Goal: Task Accomplishment & Management: Complete application form

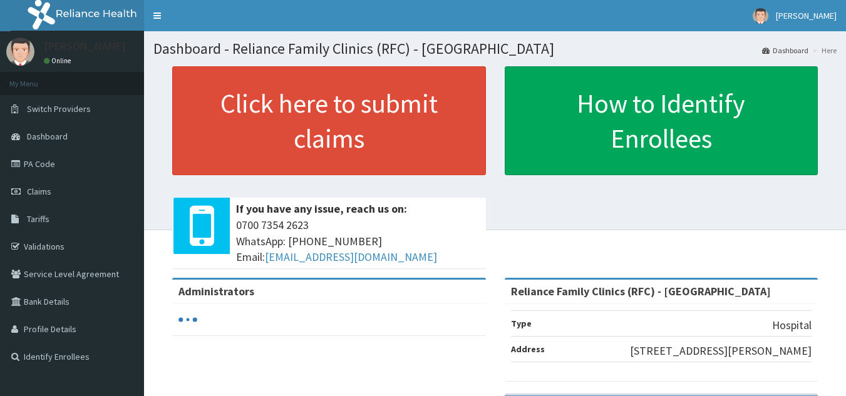
click at [49, 193] on span "Claims" at bounding box center [39, 191] width 24 height 11
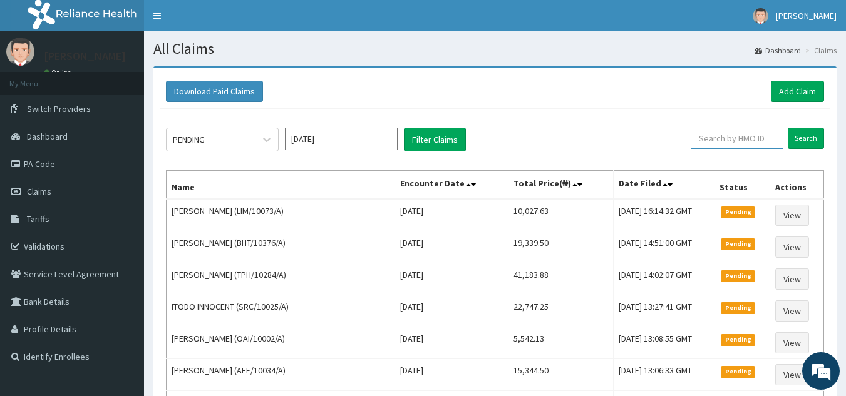
click at [751, 142] on input "text" at bounding box center [736, 138] width 93 height 21
paste input "ACQ/10199/A"
type input "A"
paste input "ACQ/10199/A"
type input "ACQ/10199/A"
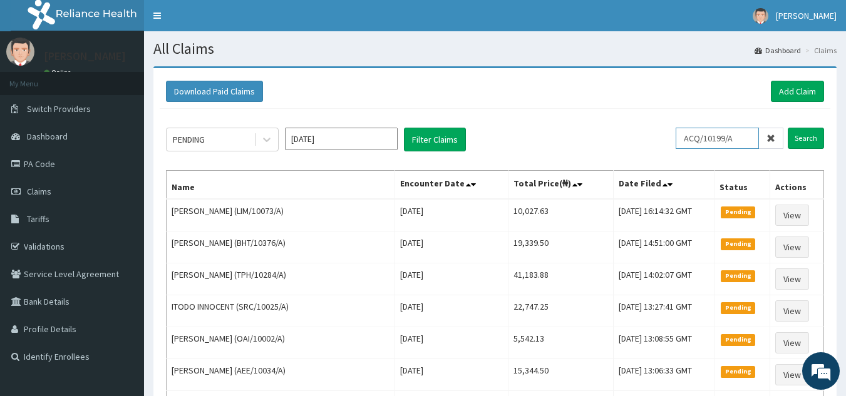
click at [788, 128] on input "Search" at bounding box center [806, 138] width 36 height 21
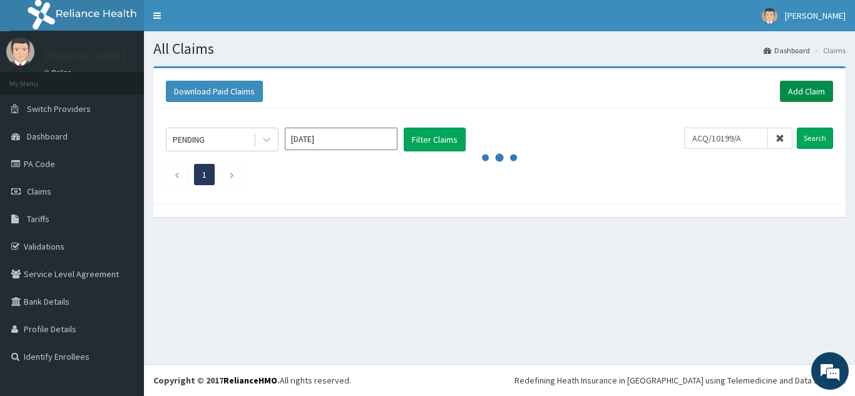
click at [809, 90] on link "Add Claim" at bounding box center [806, 91] width 53 height 21
click at [801, 93] on link "Add Claim" at bounding box center [806, 91] width 53 height 21
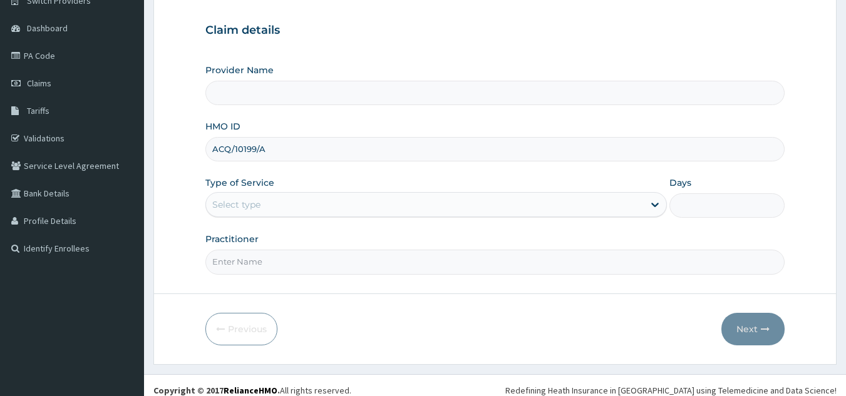
type input "ACQ/10199/A"
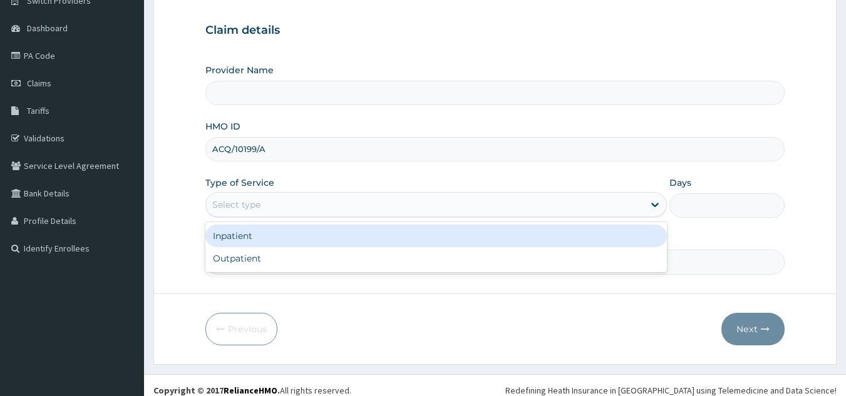
click at [463, 255] on div "Outpatient" at bounding box center [435, 258] width 461 height 23
type input "1"
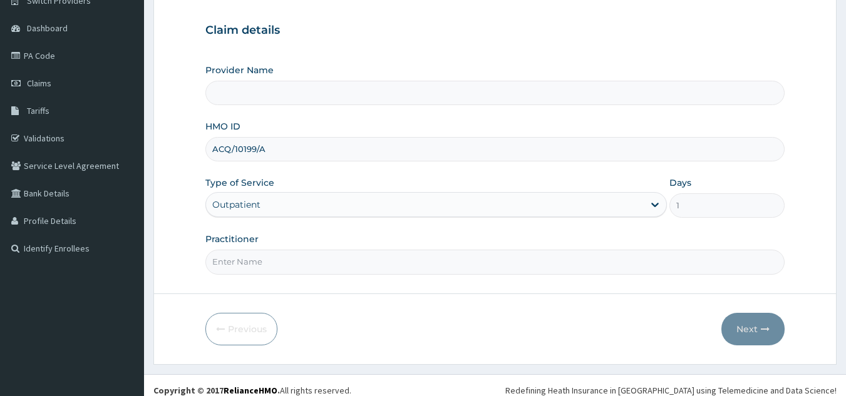
click at [472, 265] on input "Practitioner" at bounding box center [495, 262] width 580 height 24
type input "Reliance Family Clinics (RFC) - Lekki"
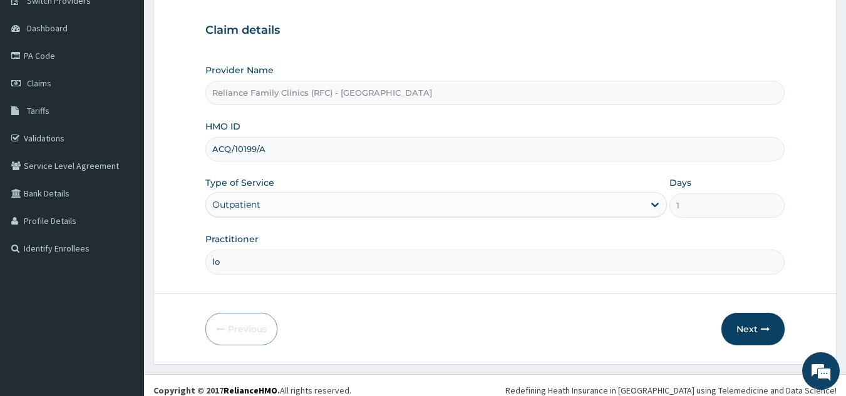
type input "l"
type input "ngozi"
click at [746, 320] on button "Next" at bounding box center [752, 329] width 63 height 33
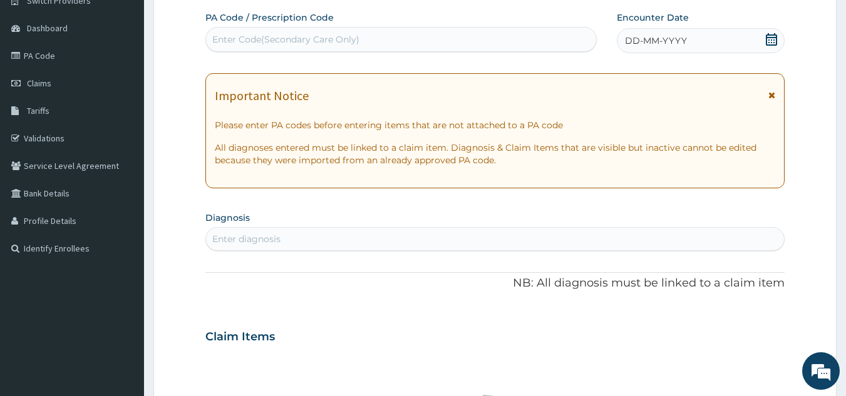
click at [685, 35] on span "DD-MM-YYYY" at bounding box center [656, 40] width 62 height 13
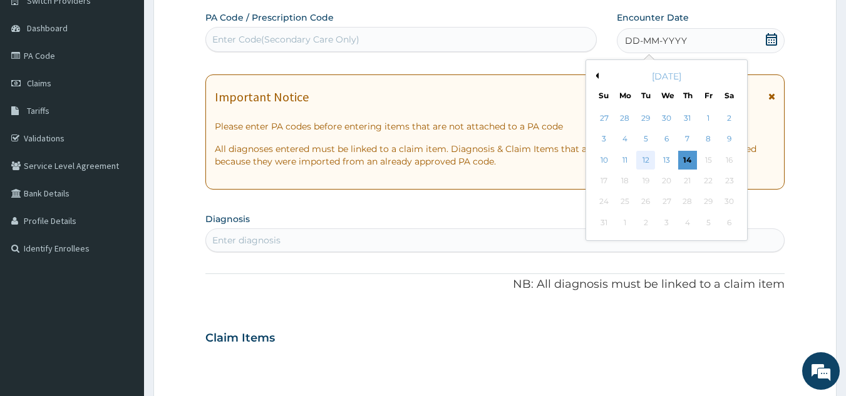
click at [645, 160] on div "12" at bounding box center [646, 160] width 19 height 19
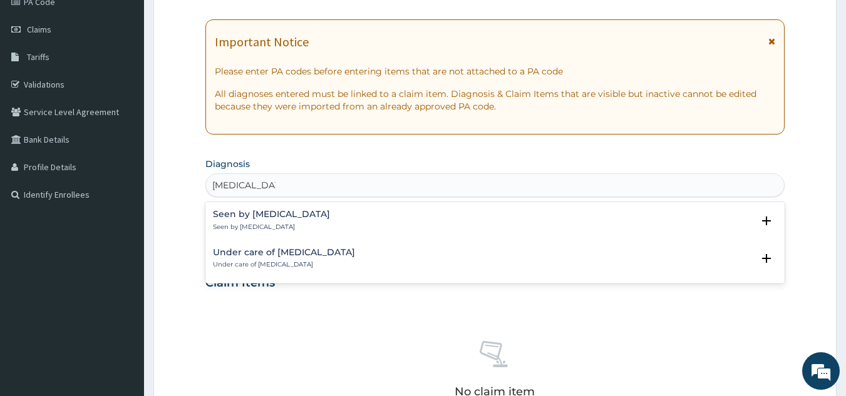
scroll to position [170, 0]
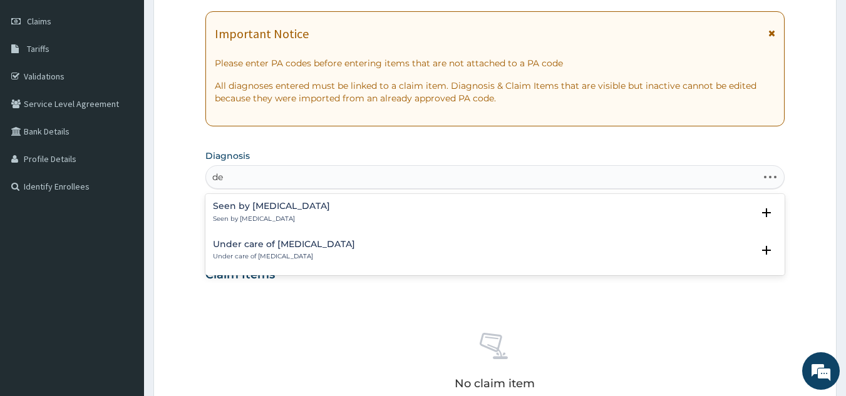
type input "d"
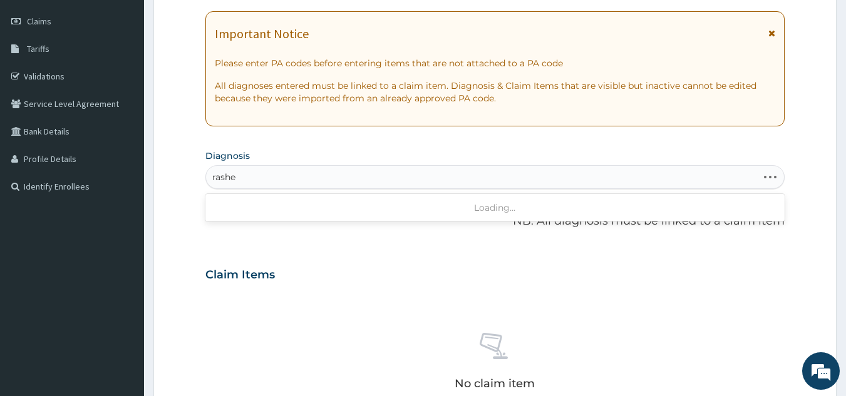
type input "rashes"
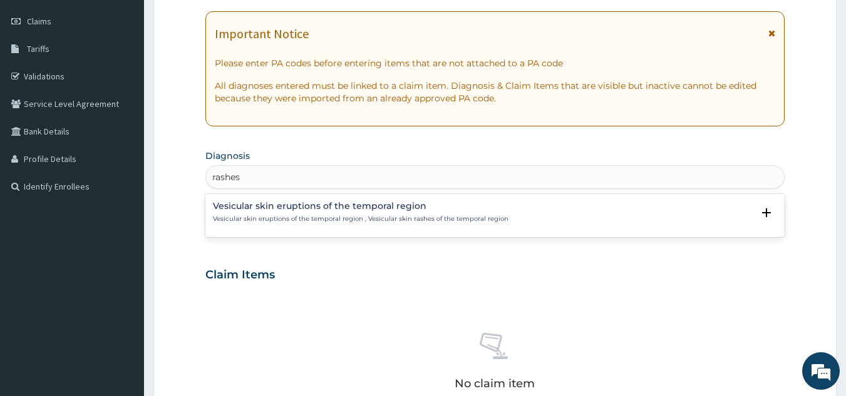
click at [326, 215] on p "Vesicular skin eruptions of the temporal region , Vesicular skin rashes of the …" at bounding box center [360, 219] width 295 height 9
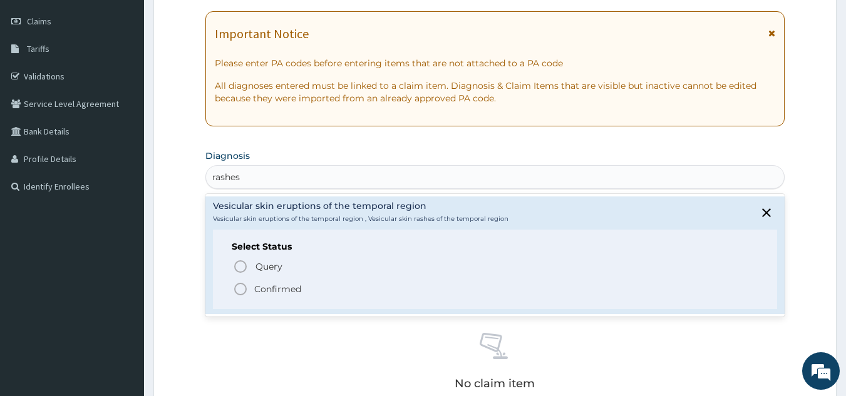
click at [316, 295] on span "Confirmed" at bounding box center [496, 289] width 526 height 15
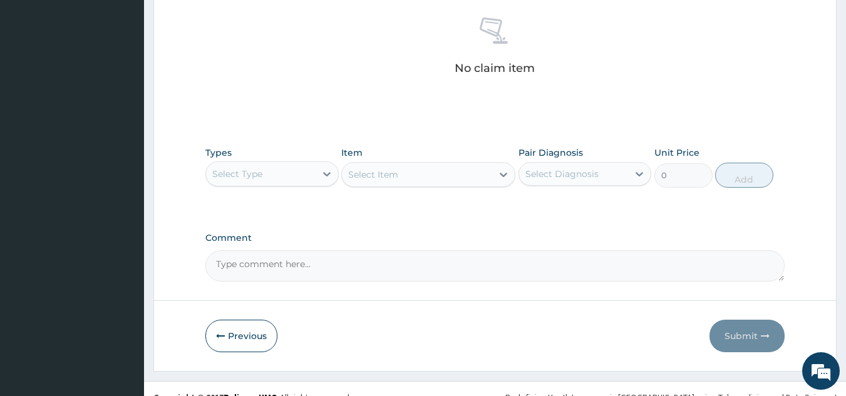
scroll to position [506, 0]
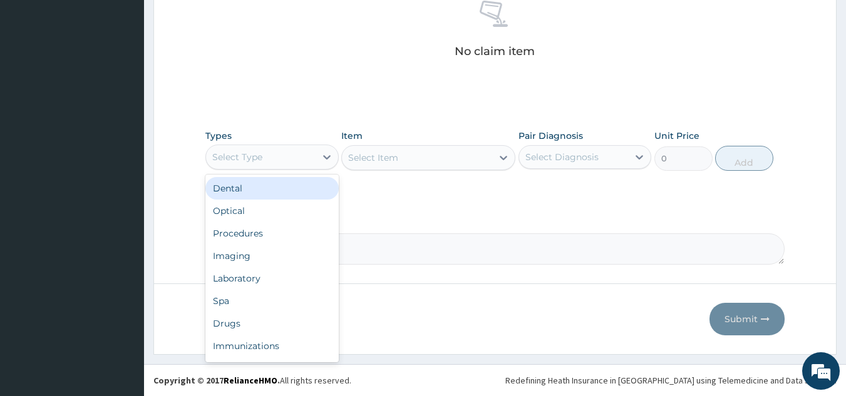
click at [310, 237] on div "Procedures" at bounding box center [271, 233] width 133 height 23
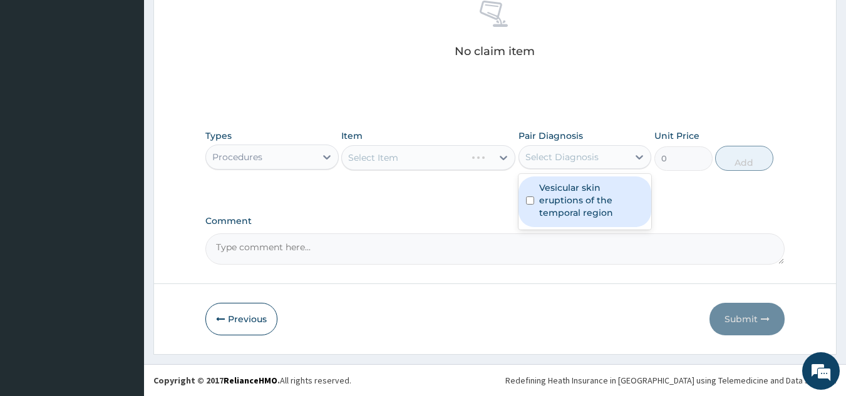
click at [592, 193] on label "Vesicular skin eruptions of the temporal region" at bounding box center [591, 201] width 105 height 38
checkbox input "true"
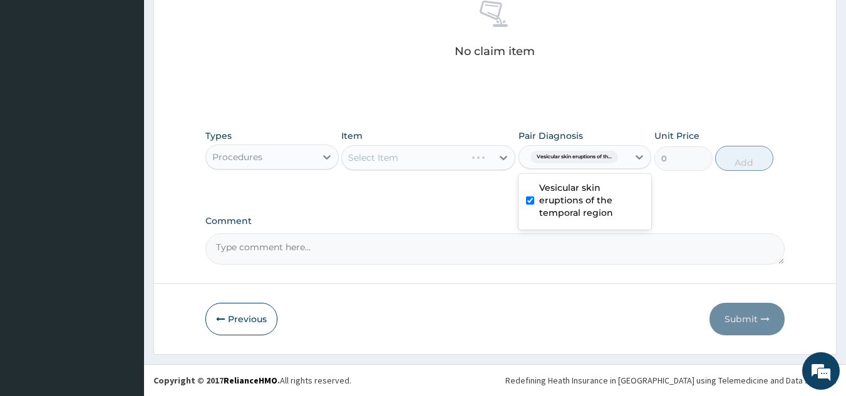
click at [447, 155] on div "Select Item" at bounding box center [428, 157] width 174 height 25
click at [455, 155] on div "Select Item" at bounding box center [428, 157] width 174 height 25
click at [444, 164] on div "Select Item" at bounding box center [428, 157] width 174 height 25
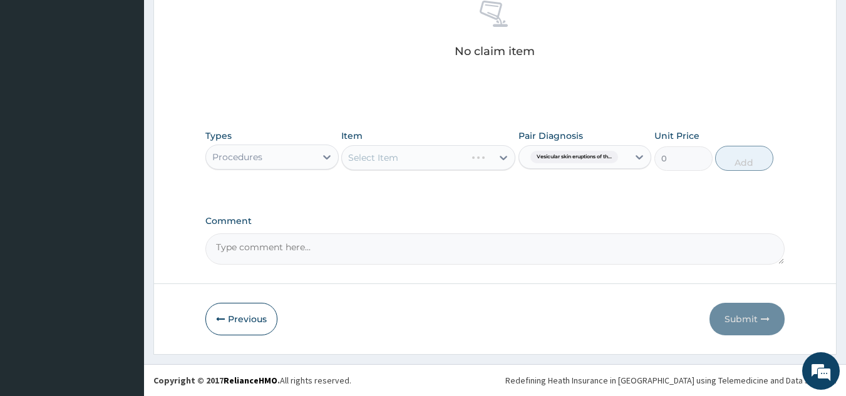
click at [444, 164] on div "Select Item" at bounding box center [428, 157] width 174 height 25
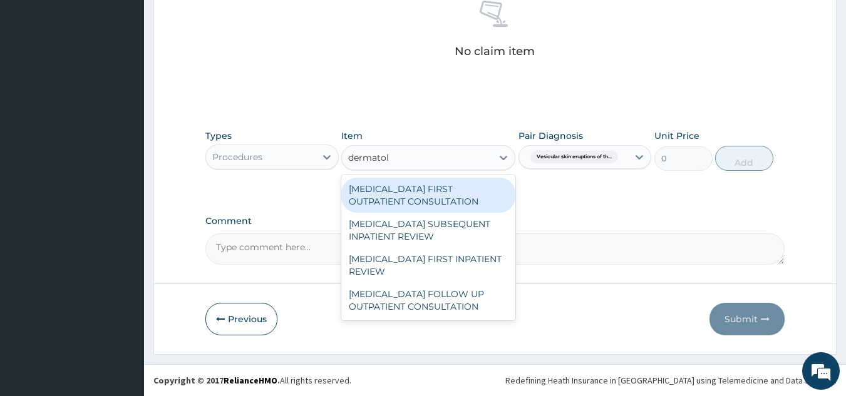
type input "dermatolo"
click at [456, 194] on div "DERMATOLOGIST FIRST OUTPATIENT CONSULTATION" at bounding box center [428, 195] width 174 height 35
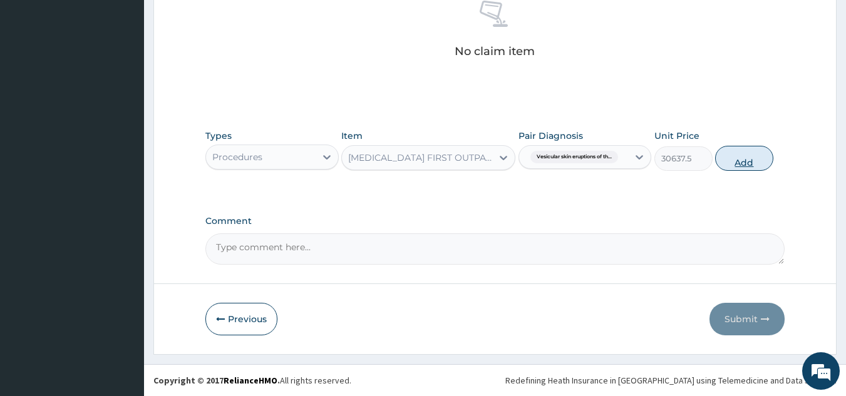
click at [744, 156] on button "Add" at bounding box center [744, 158] width 58 height 25
type input "0"
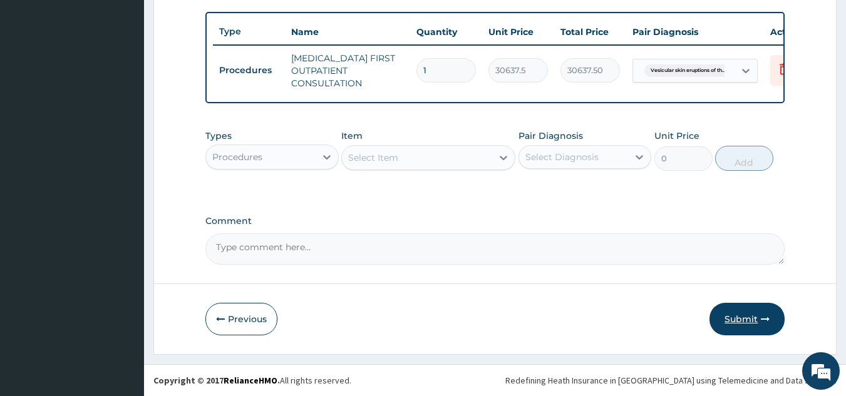
click at [752, 330] on button "Submit" at bounding box center [746, 319] width 75 height 33
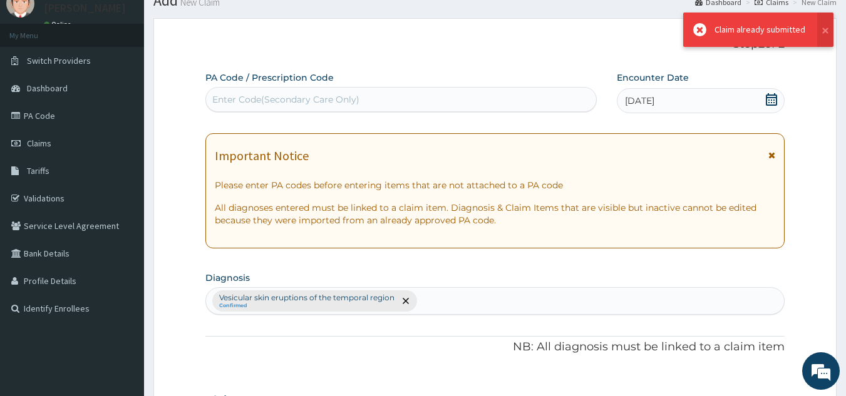
scroll to position [463, 0]
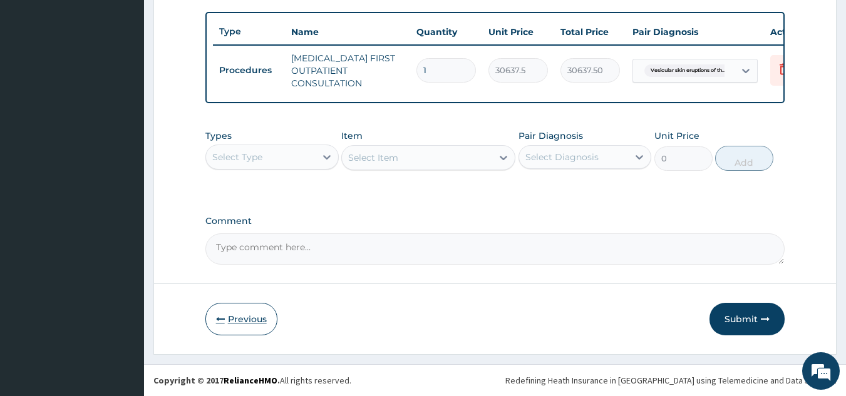
click at [223, 319] on icon "button" at bounding box center [220, 319] width 9 height 9
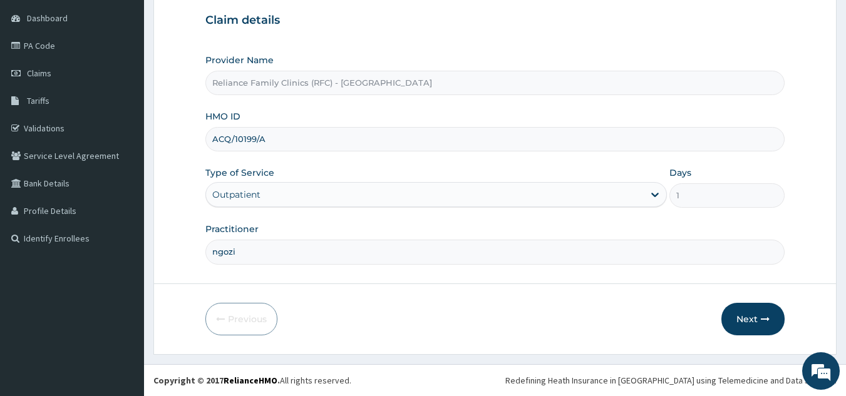
click at [352, 163] on div "Provider Name Reliance Family Clinics (RFC) - Lekki HMO ID ACQ/10199/A Type of …" at bounding box center [495, 159] width 580 height 210
click at [384, 145] on input "ACQ/10199/A" at bounding box center [495, 139] width 580 height 24
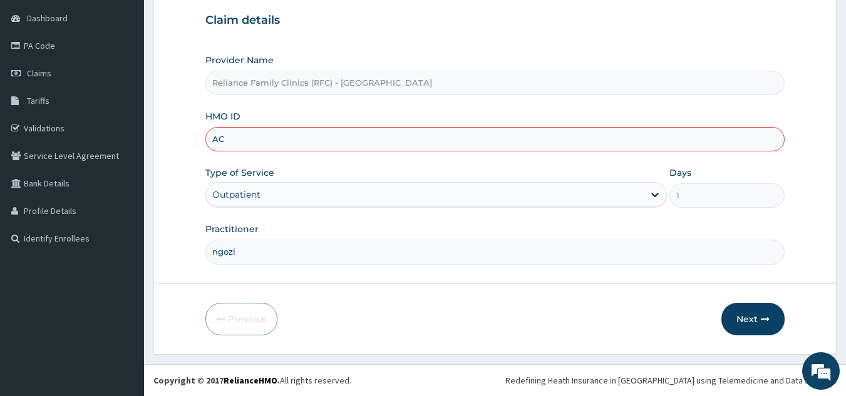
type input "A"
paste input "AEG/10025/A"
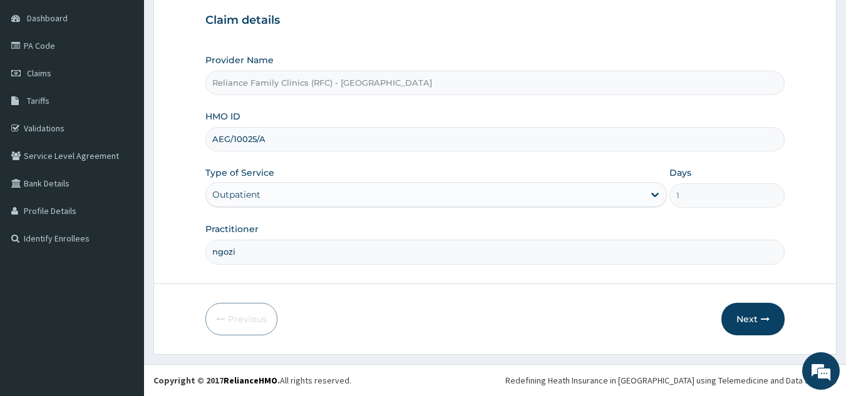
type input "AEG/10025/A"
click at [753, 326] on button "Next" at bounding box center [752, 319] width 63 height 33
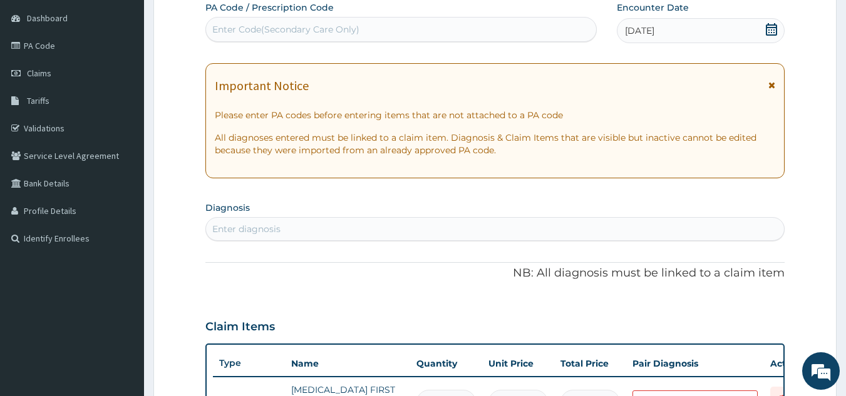
type input "v"
type input "cyesis"
type input "c"
click at [675, 33] on div "[DATE]" at bounding box center [701, 30] width 168 height 25
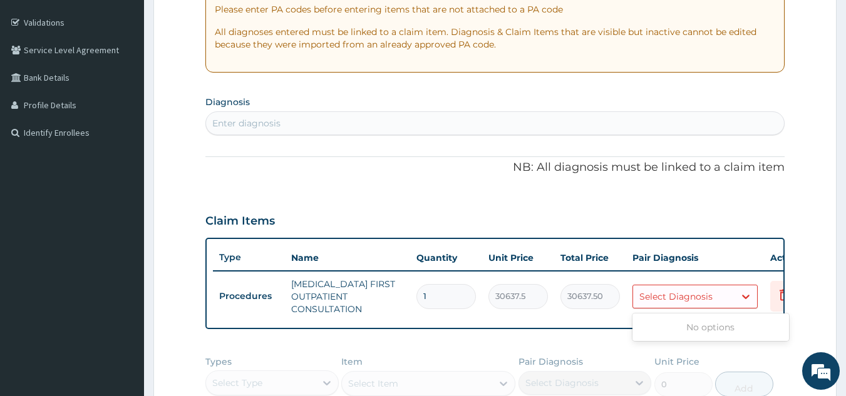
scroll to position [0, 49]
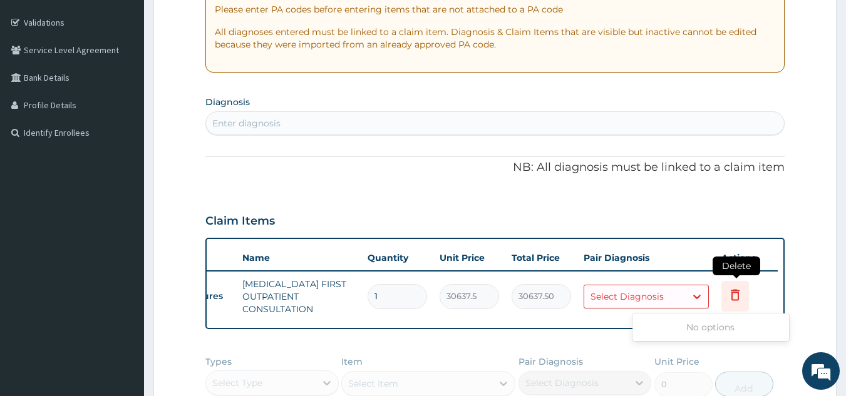
click at [726, 292] on icon at bounding box center [735, 296] width 28 height 31
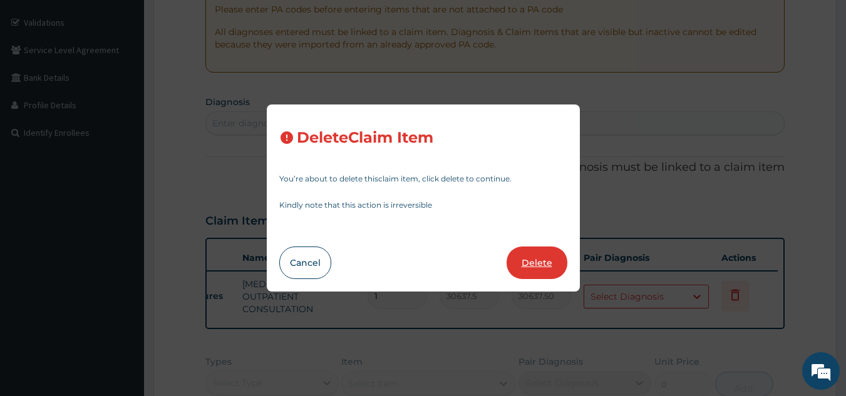
click at [547, 270] on button "Delete" at bounding box center [536, 263] width 61 height 33
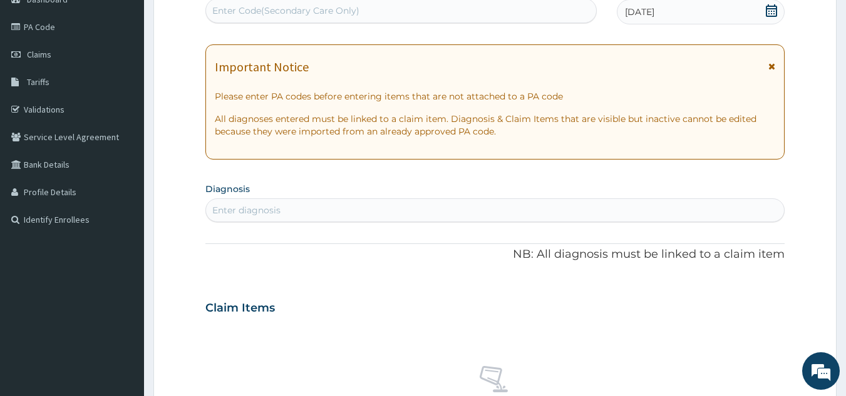
scroll to position [133, 0]
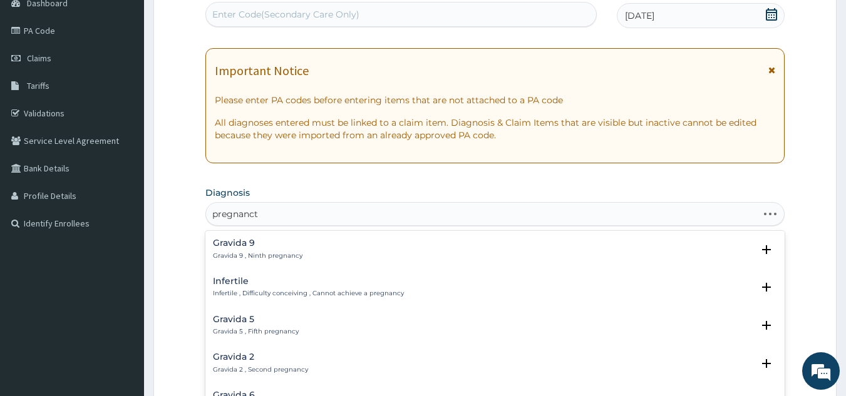
type input "pregnanct"
click at [391, 158] on div "Important Notice Please enter PA codes before entering items that are not attac…" at bounding box center [495, 105] width 580 height 115
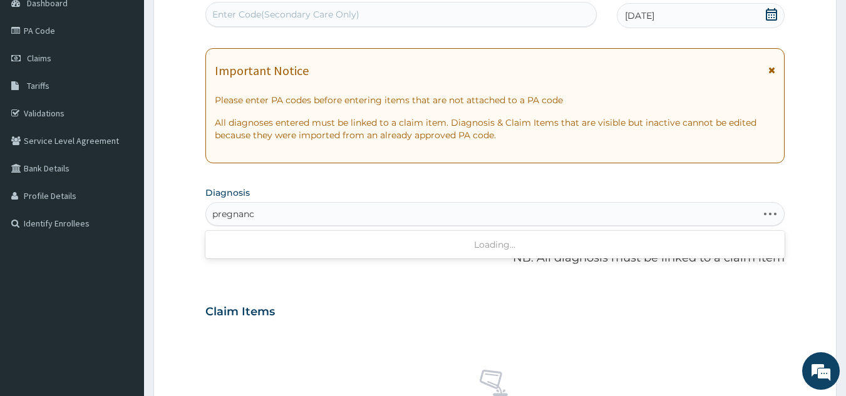
type input "pregnancy"
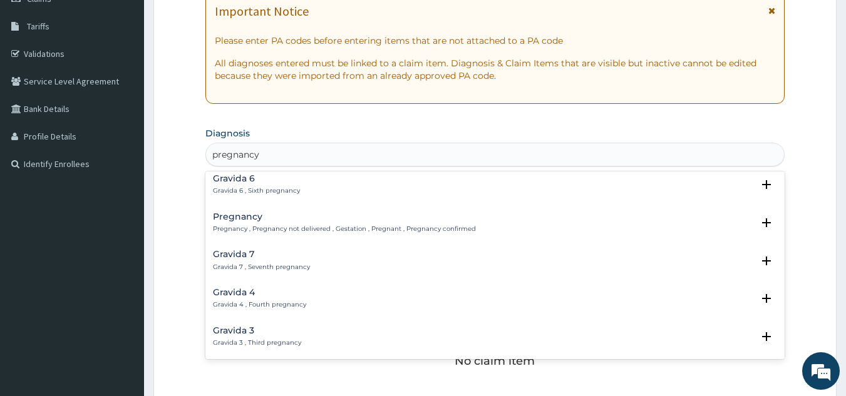
scroll to position [160, 0]
click at [317, 228] on p "Pregnancy , Pregnancy not delivered , Gestation , Pregnant , Pregnancy confirmed" at bounding box center [344, 226] width 263 height 9
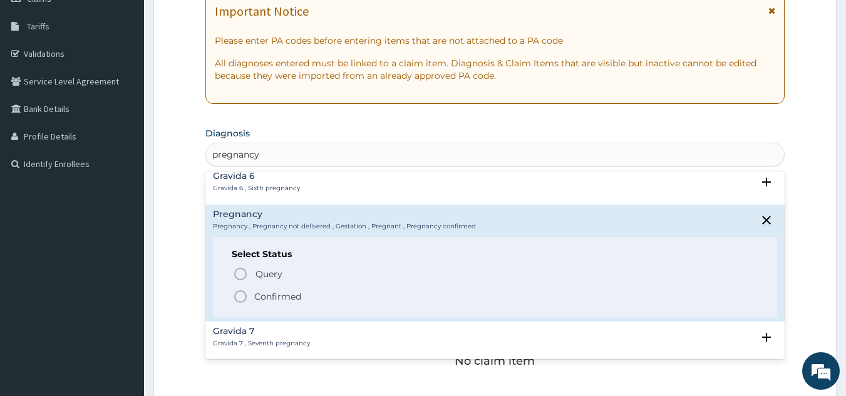
click at [304, 292] on span "Confirmed" at bounding box center [496, 296] width 526 height 15
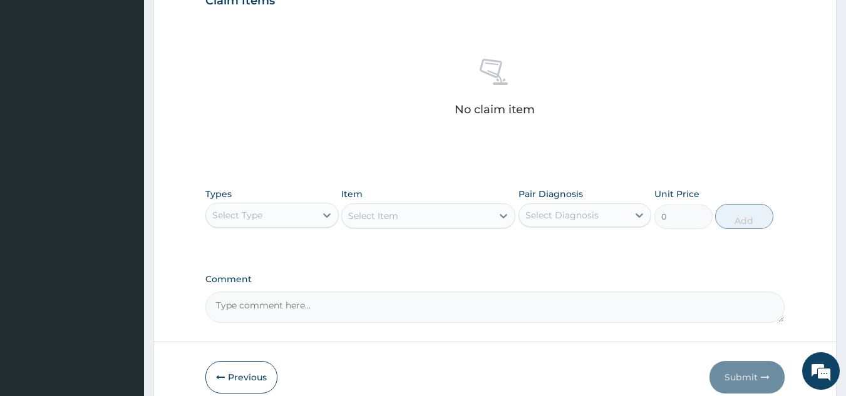
scroll to position [506, 0]
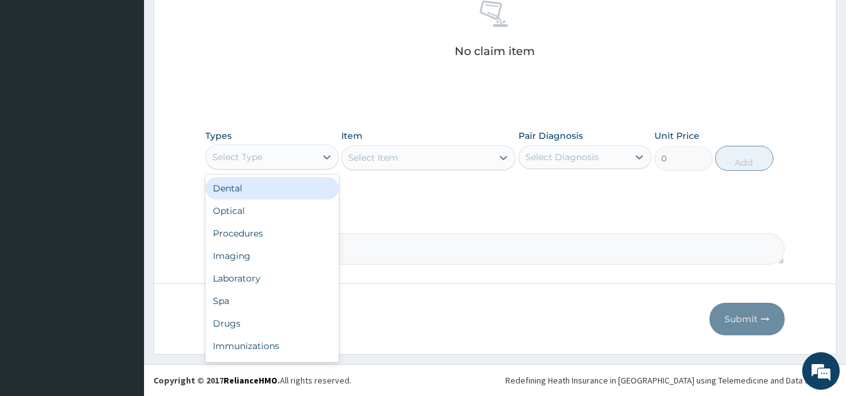
click at [295, 232] on div "Procedures" at bounding box center [271, 233] width 133 height 23
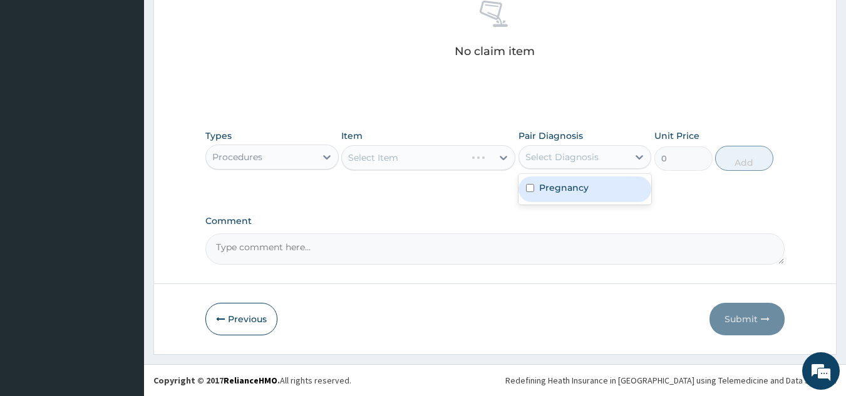
click at [588, 185] on div "Pregnancy" at bounding box center [584, 190] width 133 height 26
checkbox input "true"
click at [454, 156] on div "Select Item" at bounding box center [428, 157] width 174 height 25
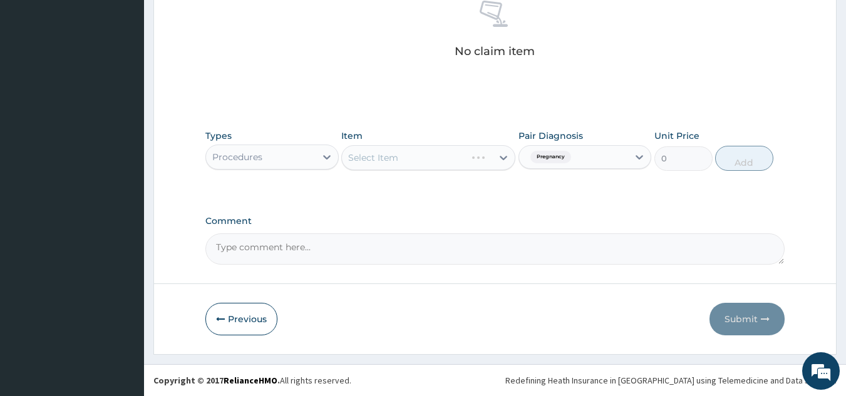
click at [454, 156] on div "Select Item" at bounding box center [428, 157] width 174 height 25
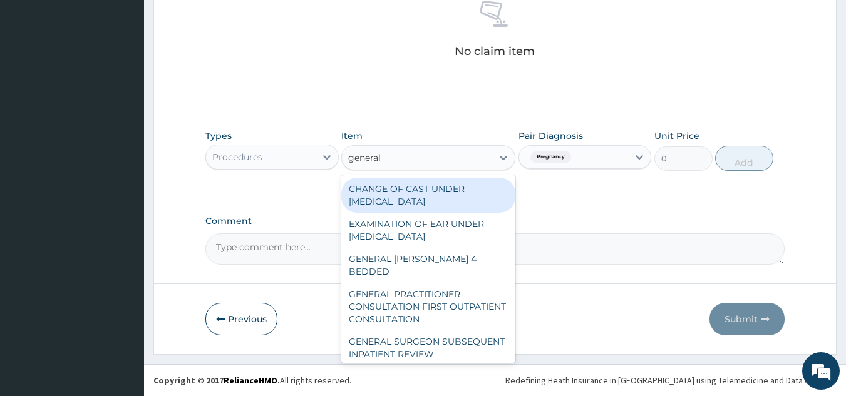
type input "general p"
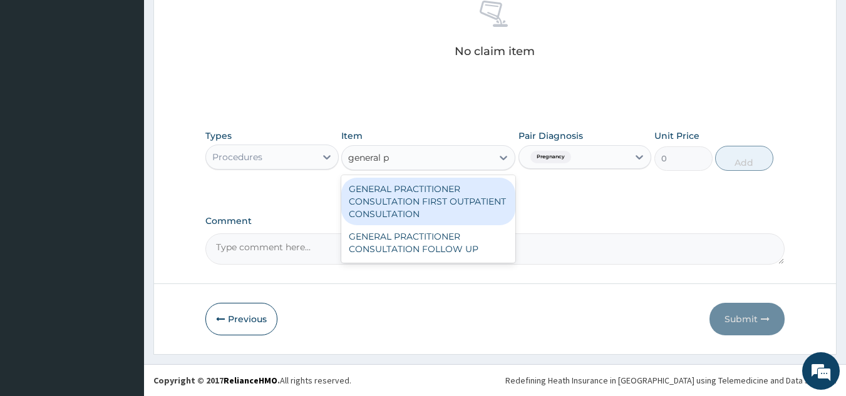
click at [464, 206] on div "GENERAL PRACTITIONER CONSULTATION FIRST OUTPATIENT CONSULTATION" at bounding box center [428, 202] width 174 height 48
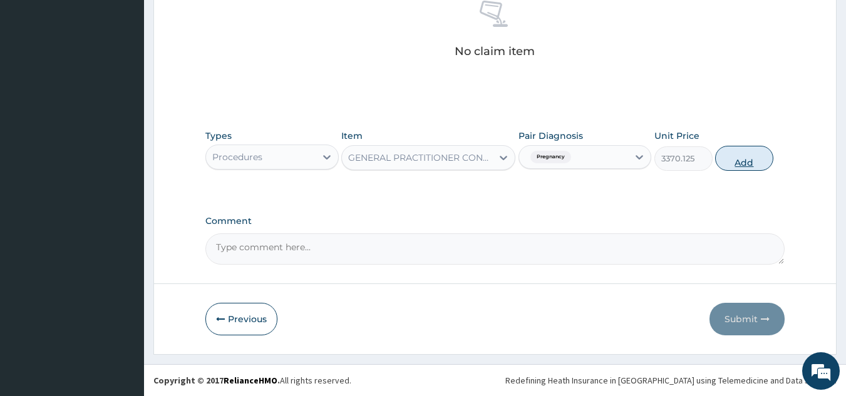
click at [739, 146] on button "Add" at bounding box center [744, 158] width 58 height 25
type input "0"
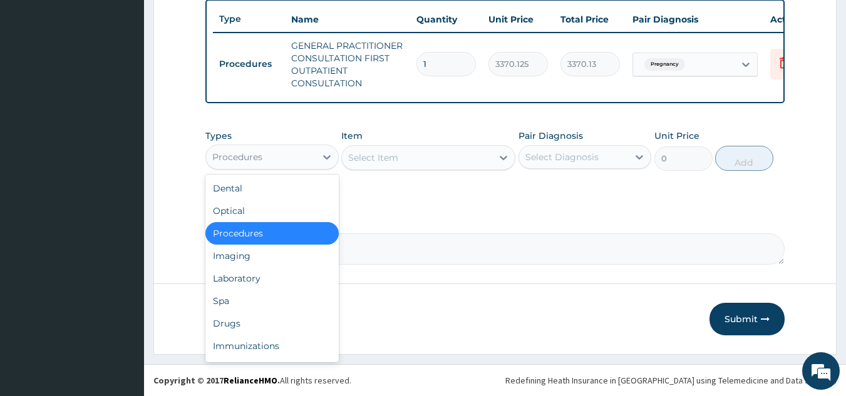
click at [294, 278] on div "Laboratory" at bounding box center [271, 278] width 133 height 23
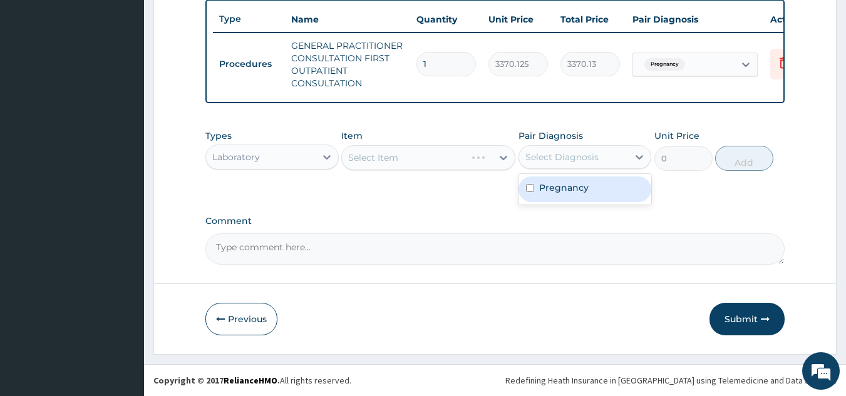
click at [582, 195] on div "Pregnancy" at bounding box center [584, 190] width 133 height 26
checkbox input "true"
click at [442, 169] on div "Select Item" at bounding box center [428, 157] width 174 height 25
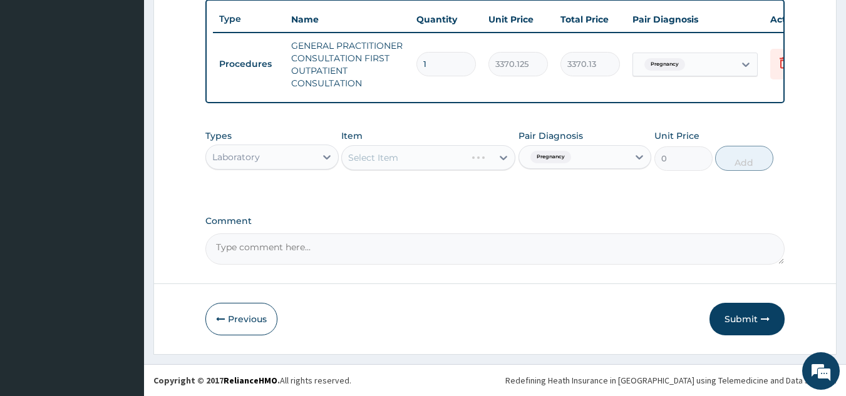
click at [454, 160] on div "Select Item" at bounding box center [428, 157] width 174 height 25
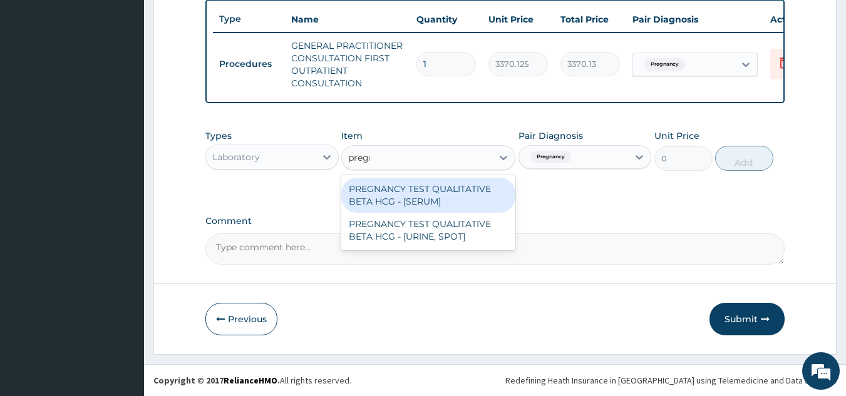
type input "pregna"
click at [449, 195] on div "PREGNANCY TEST QUALITATIVE BETA HCG - [SERUM]" at bounding box center [428, 195] width 174 height 35
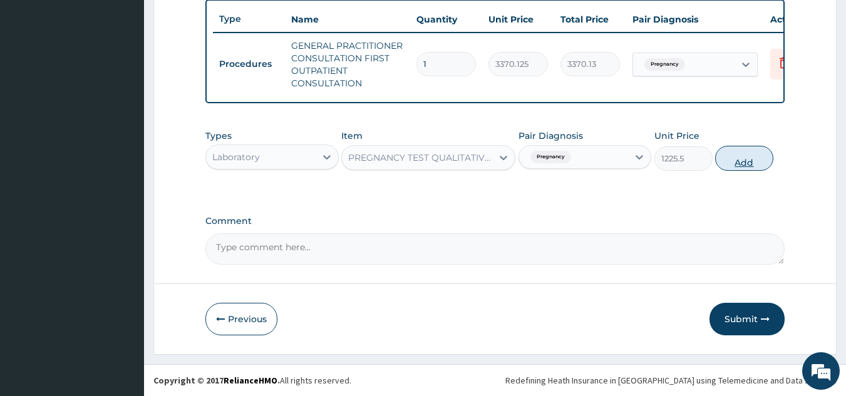
click at [753, 168] on button "Add" at bounding box center [744, 158] width 58 height 25
type input "0"
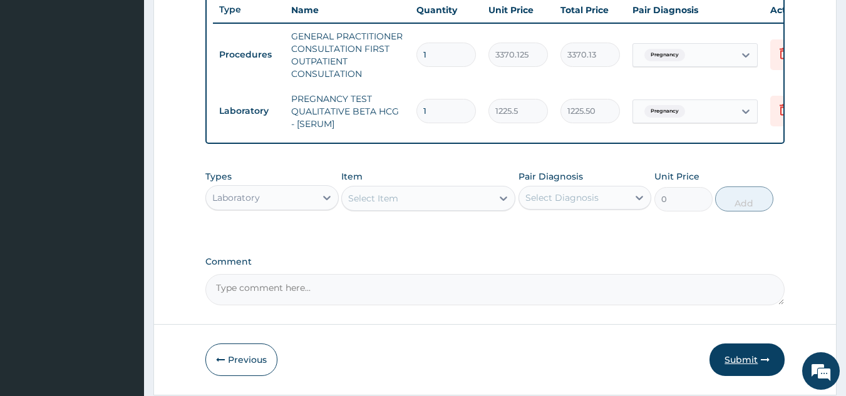
click at [739, 357] on button "Submit" at bounding box center [746, 360] width 75 height 33
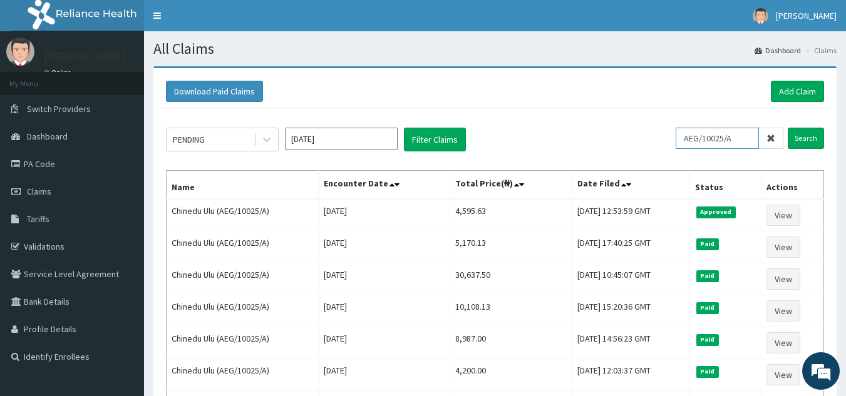
click at [726, 140] on input "AEG/10025/A" at bounding box center [716, 138] width 83 height 21
click at [737, 141] on input "0025/A" at bounding box center [716, 138] width 83 height 21
type input "0"
paste input "BZD/10006/A"
type input "BZD/10006/A"
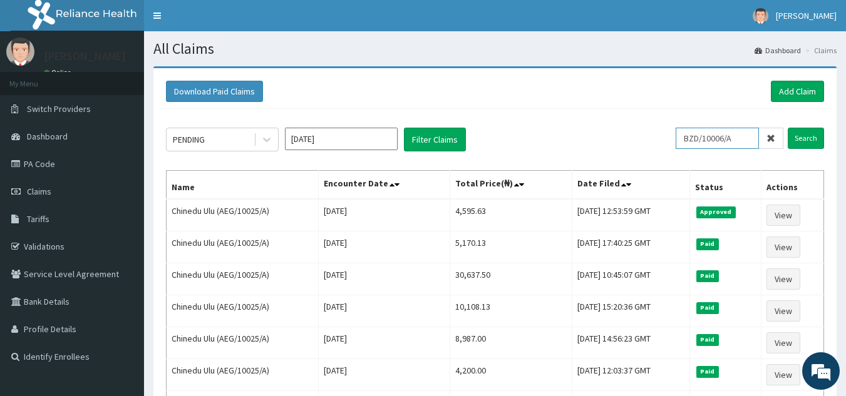
click at [788, 128] on input "Search" at bounding box center [806, 138] width 36 height 21
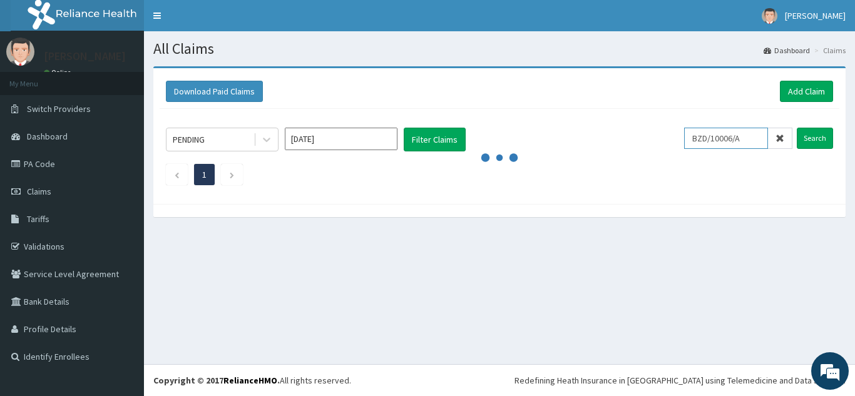
click at [797, 128] on input "Search" at bounding box center [815, 138] width 36 height 21
click at [801, 92] on link "Add Claim" at bounding box center [806, 91] width 53 height 21
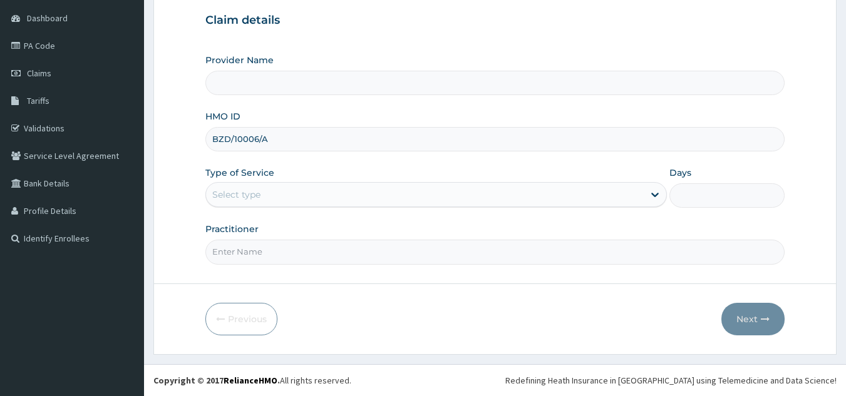
type input "BZD/10006/A"
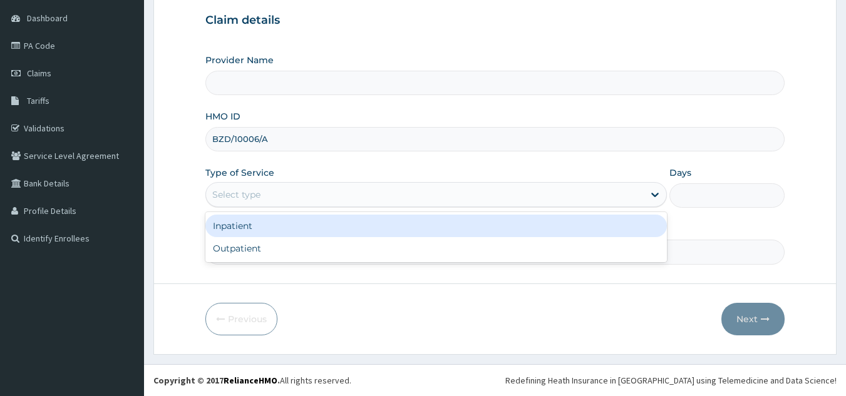
click at [378, 254] on div "Outpatient" at bounding box center [435, 248] width 461 height 23
type input "1"
click at [403, 254] on input "Practitioner" at bounding box center [495, 252] width 580 height 24
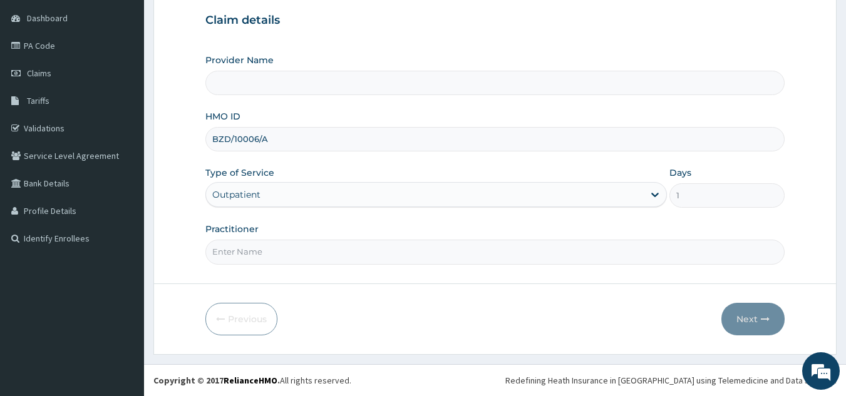
type input "Reliance Family Clinics (RFC) - Lekki"
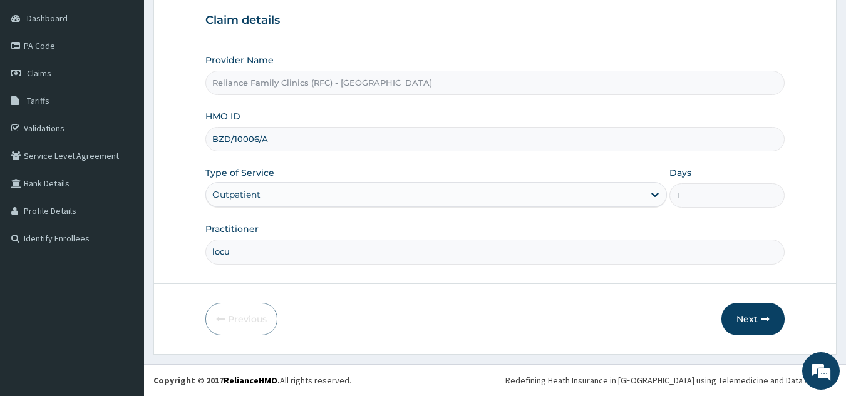
type input "locum"
click at [757, 321] on button "Next" at bounding box center [752, 319] width 63 height 33
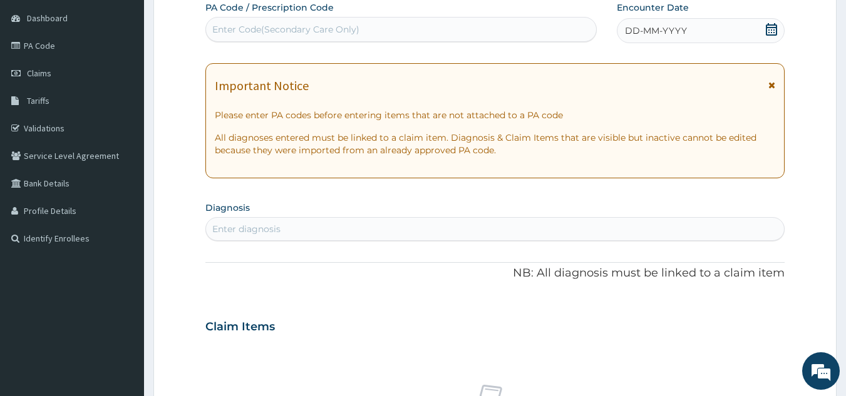
click at [678, 31] on span "DD-MM-YYYY" at bounding box center [656, 30] width 62 height 13
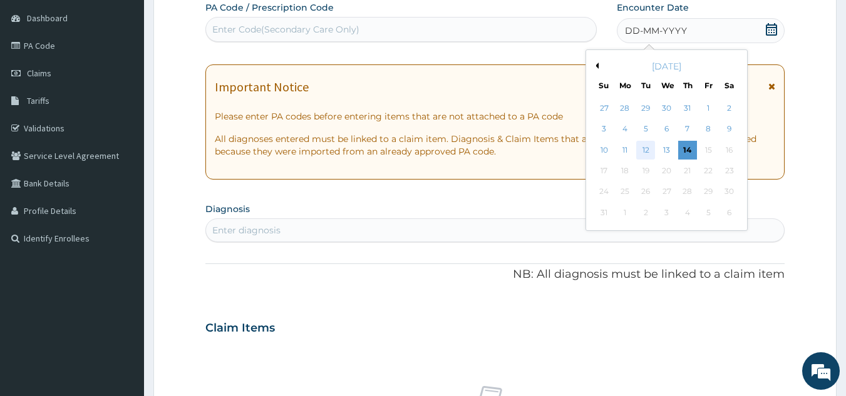
click at [646, 150] on div "12" at bounding box center [646, 150] width 19 height 19
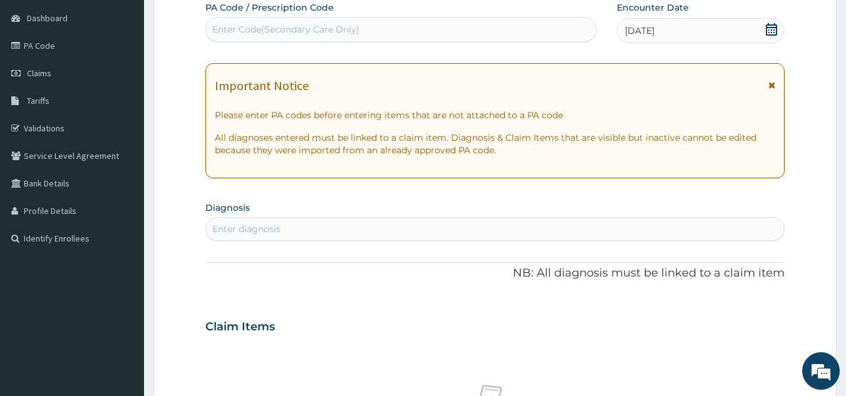
click at [552, 256] on div "PA Code / Prescription Code Enter Code(Secondary Care Only) Encounter Date 12-0…" at bounding box center [495, 325] width 580 height 648
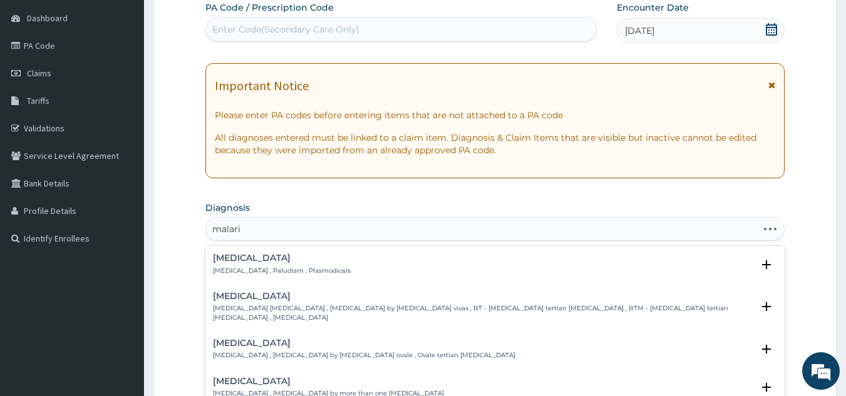
type input "malaria"
click at [299, 260] on h4 "Malaria" at bounding box center [282, 258] width 138 height 9
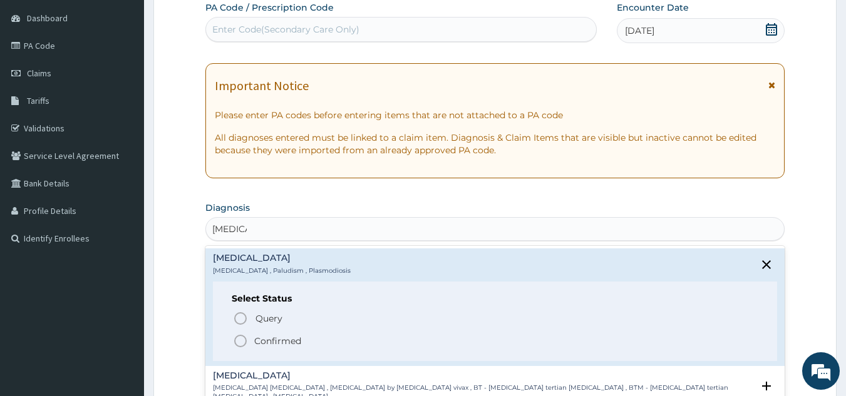
click at [294, 346] on p "Confirmed" at bounding box center [277, 341] width 47 height 13
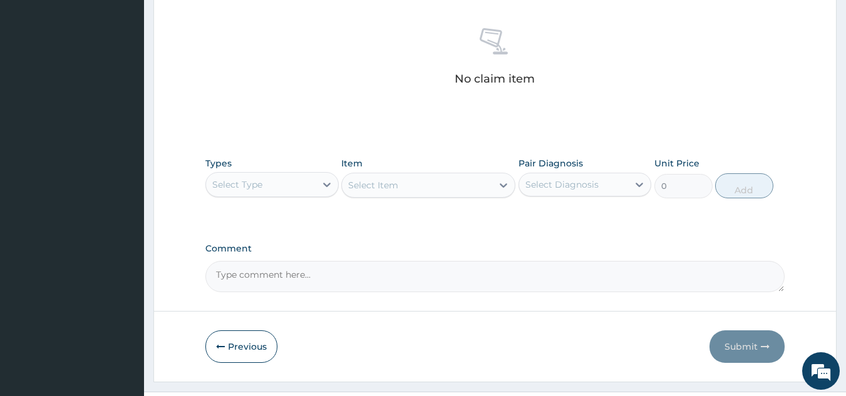
scroll to position [506, 0]
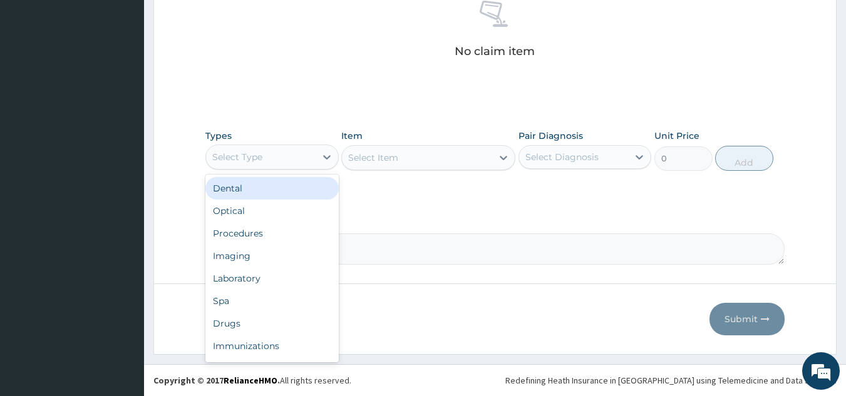
click at [280, 232] on div "Procedures" at bounding box center [271, 233] width 133 height 23
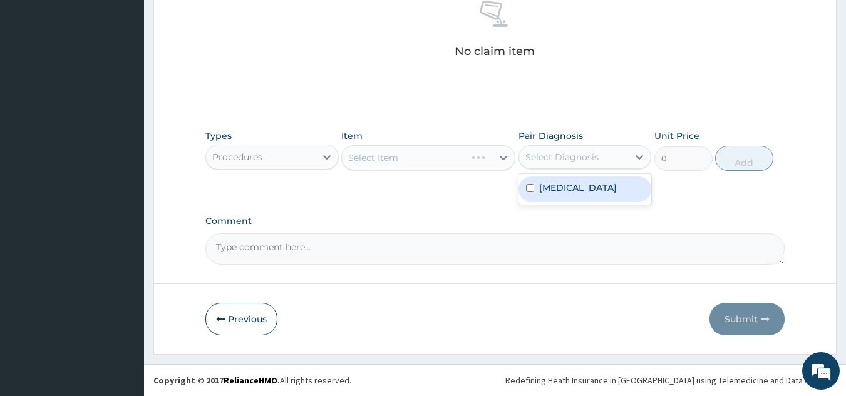
click at [583, 200] on div "Malaria" at bounding box center [584, 190] width 133 height 26
checkbox input "true"
click at [453, 166] on div "Select Item" at bounding box center [428, 157] width 174 height 25
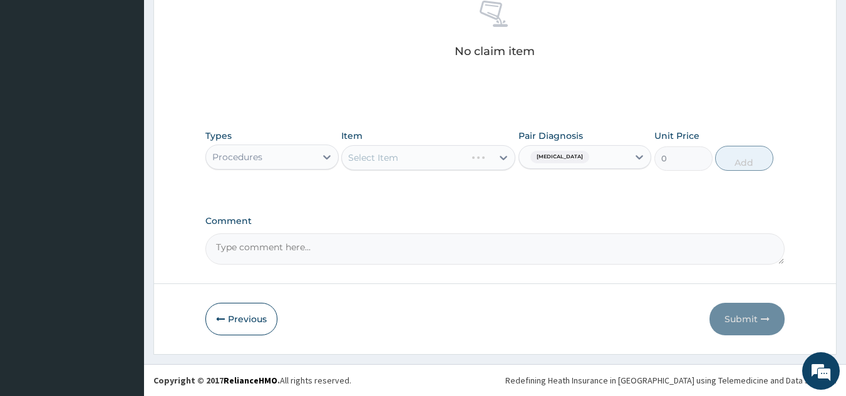
click at [444, 163] on div "Select Item" at bounding box center [428, 157] width 174 height 25
click at [448, 155] on div "Select Item" at bounding box center [428, 157] width 174 height 25
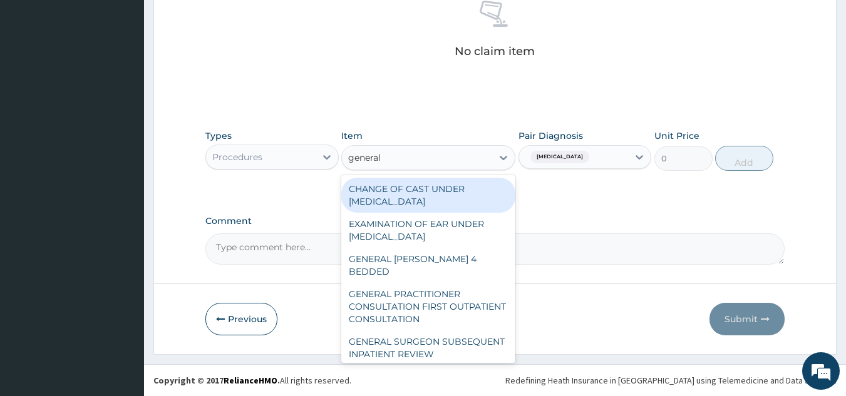
type input "general p"
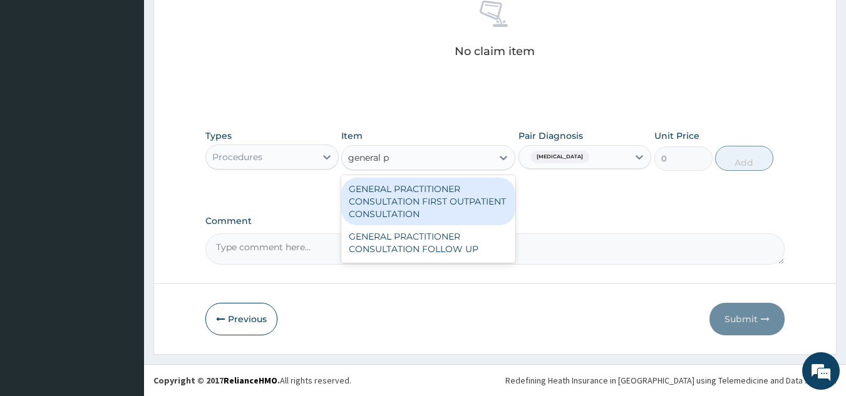
click at [445, 203] on div "GENERAL PRACTITIONER CONSULTATION FIRST OUTPATIENT CONSULTATION" at bounding box center [428, 202] width 174 height 48
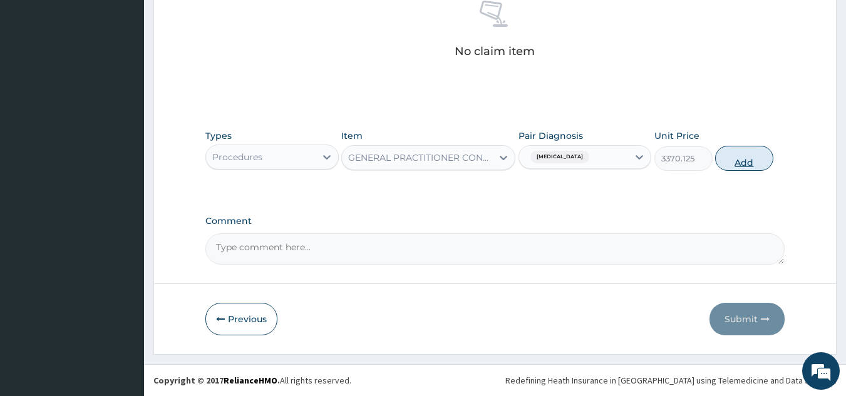
click at [734, 166] on button "Add" at bounding box center [744, 158] width 58 height 25
type input "0"
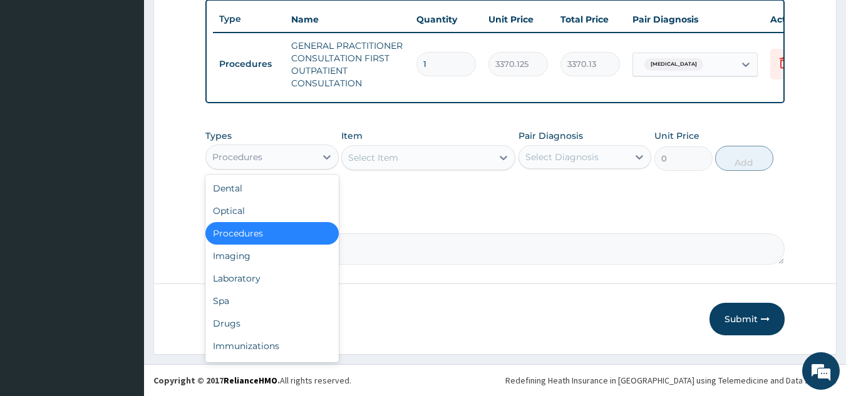
click at [291, 319] on div "Drugs" at bounding box center [271, 323] width 133 height 23
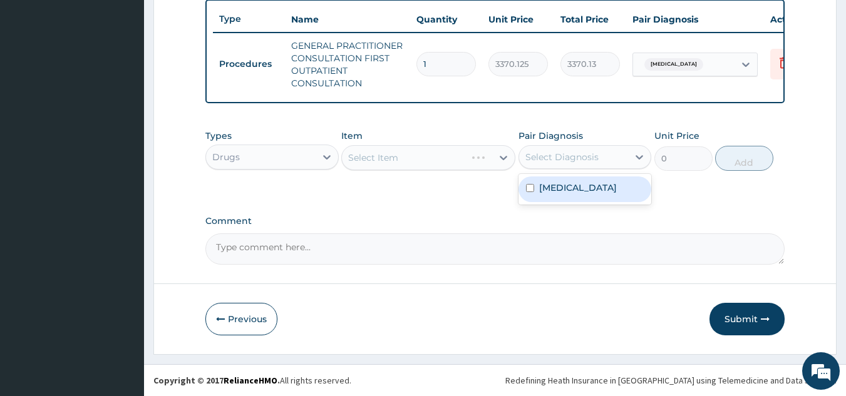
click at [580, 195] on div "Malaria" at bounding box center [584, 190] width 133 height 26
checkbox input "true"
click at [445, 163] on div "Select Item" at bounding box center [428, 157] width 174 height 25
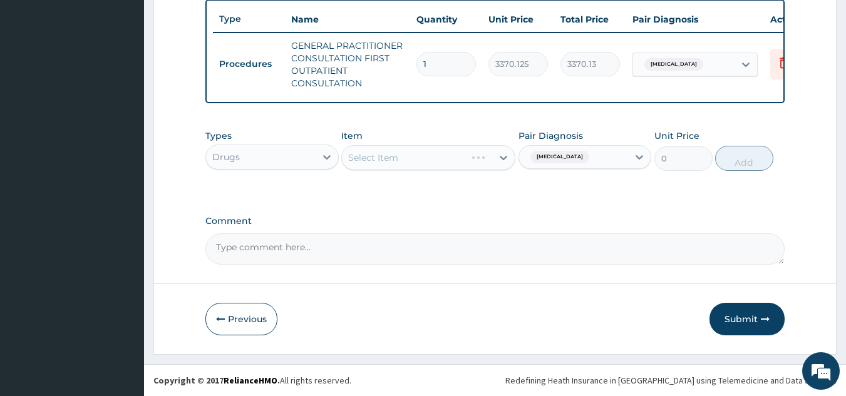
click at [438, 154] on div "Select Item" at bounding box center [428, 157] width 174 height 25
click at [438, 165] on div "Select Item" at bounding box center [428, 157] width 174 height 25
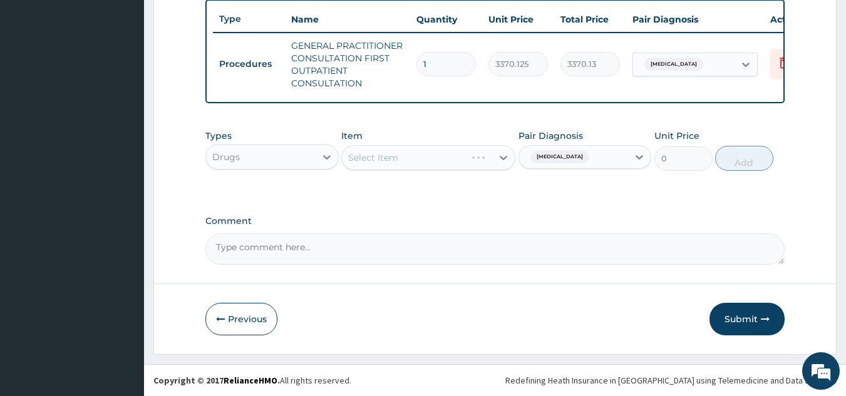
click at [423, 172] on div "Types Drugs Item Select Item Pair Diagnosis Malaria Unit Price 0 Add" at bounding box center [495, 150] width 580 height 54
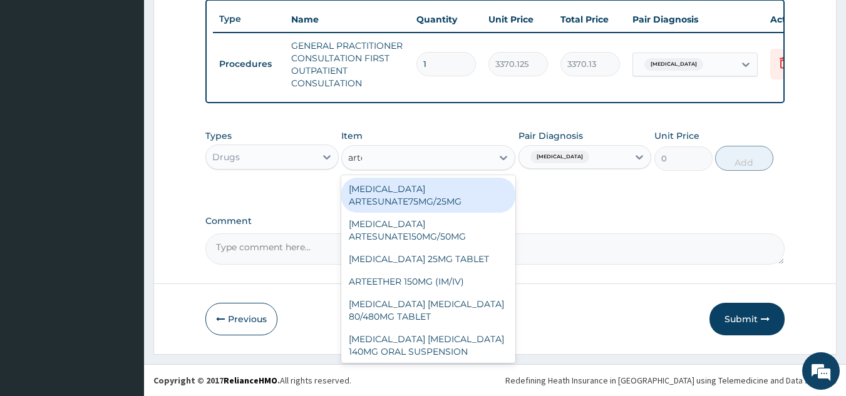
type input "artem"
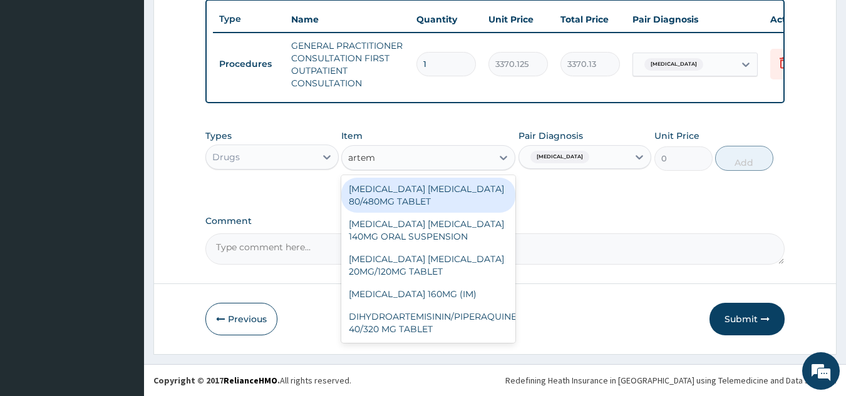
click at [463, 293] on div "ARTEMETHER 160MG (IM)" at bounding box center [428, 294] width 174 height 23
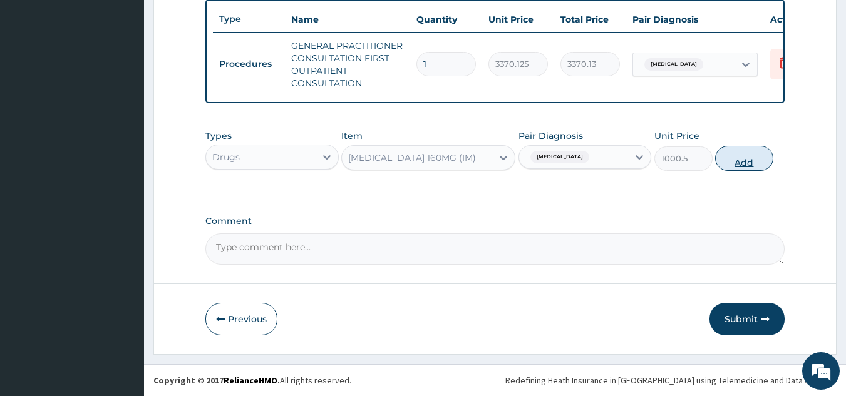
click at [748, 158] on button "Add" at bounding box center [744, 158] width 58 height 25
type input "0"
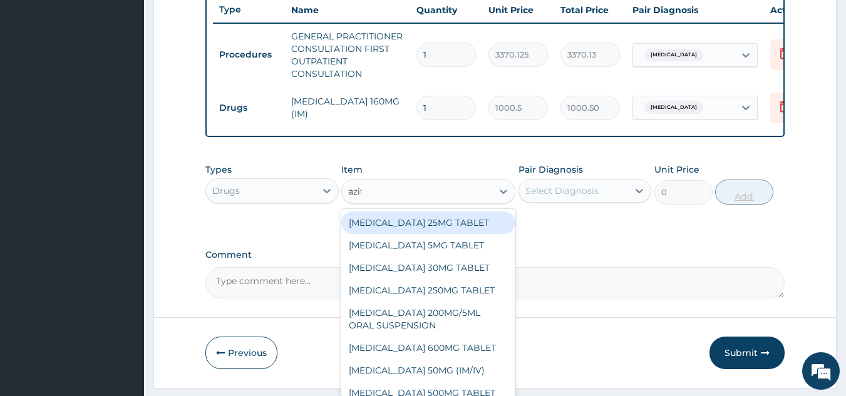
type input "azith"
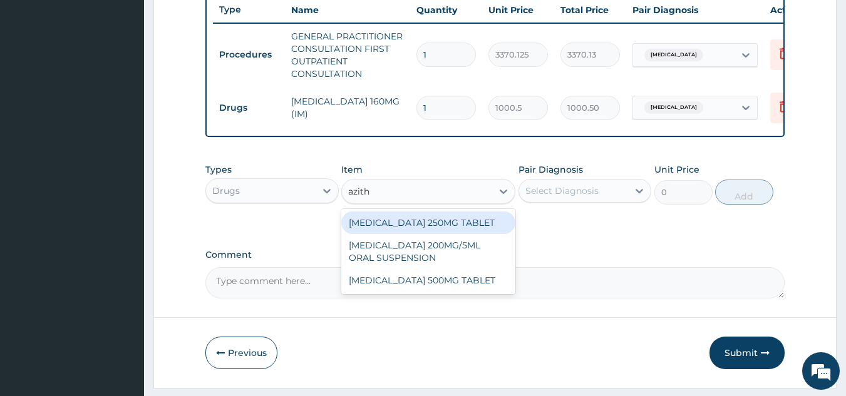
click at [480, 287] on div "AZITHROMYCIN 500MG TABLET" at bounding box center [428, 280] width 174 height 23
type input "690"
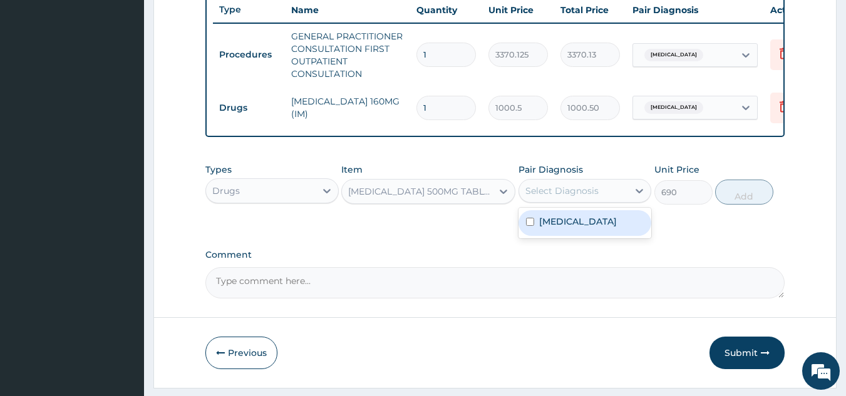
click at [585, 235] on div "Malaria" at bounding box center [584, 223] width 133 height 26
checkbox input "true"
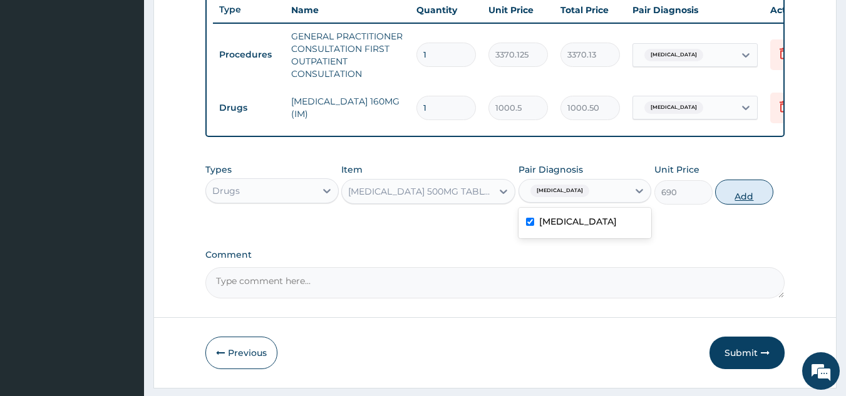
click at [744, 202] on button "Add" at bounding box center [744, 192] width 58 height 25
type input "0"
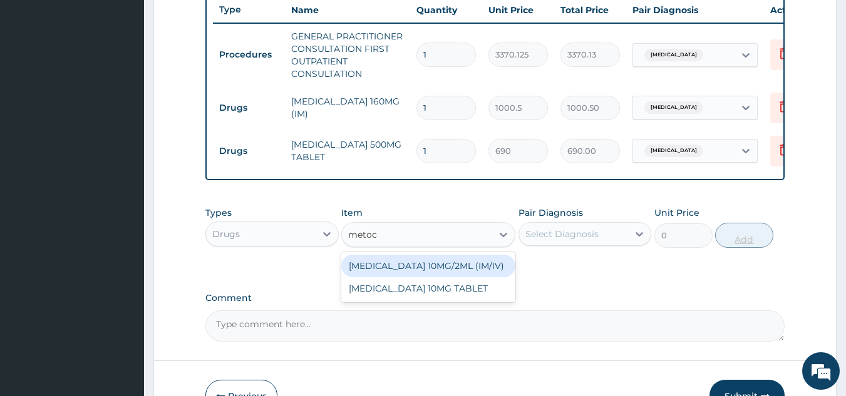
type input "metoclo"
click at [455, 300] on div "METOCLOPRAMIDE 10MG TABLET" at bounding box center [428, 288] width 174 height 23
type input "80"
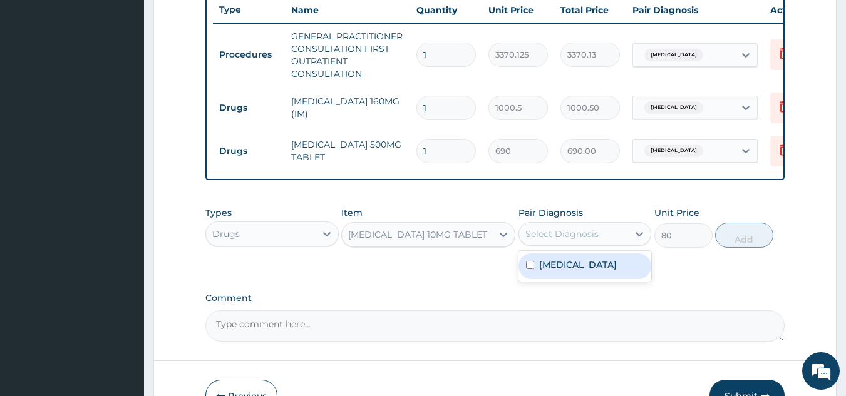
click at [587, 279] on div "Malaria" at bounding box center [584, 267] width 133 height 26
checkbox input "true"
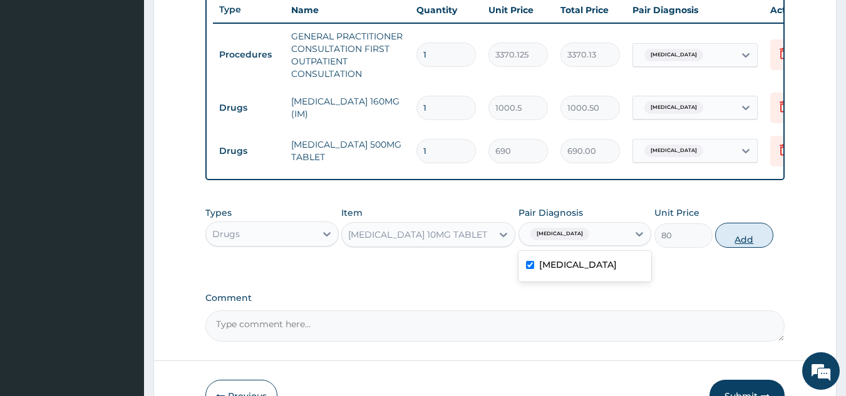
click at [748, 248] on button "Add" at bounding box center [744, 235] width 58 height 25
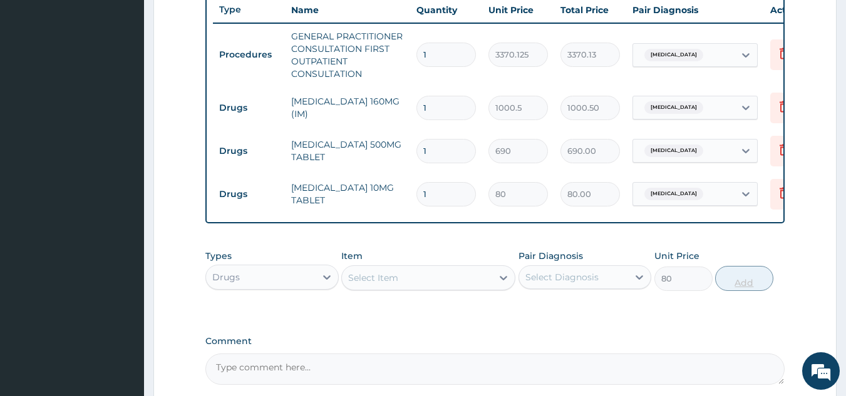
type input "0"
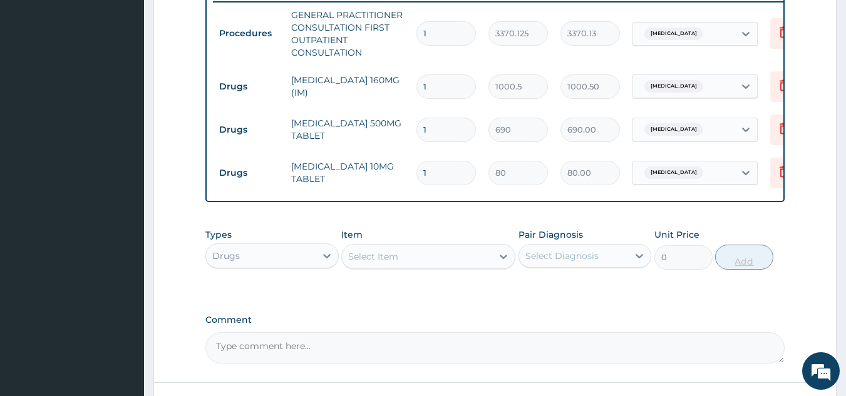
scroll to position [536, 0]
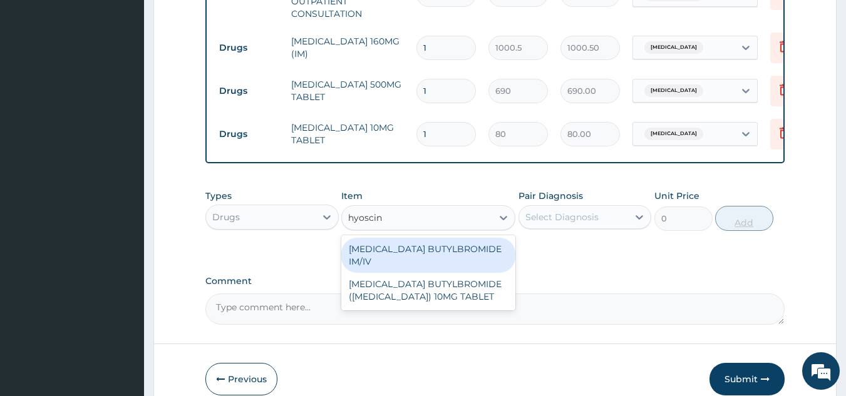
type input "hyoscine"
click at [469, 289] on div "HYOSCINE BUTYLBROMIDE (BUSCOPAN) 10MG TABLET" at bounding box center [428, 290] width 174 height 35
type input "69"
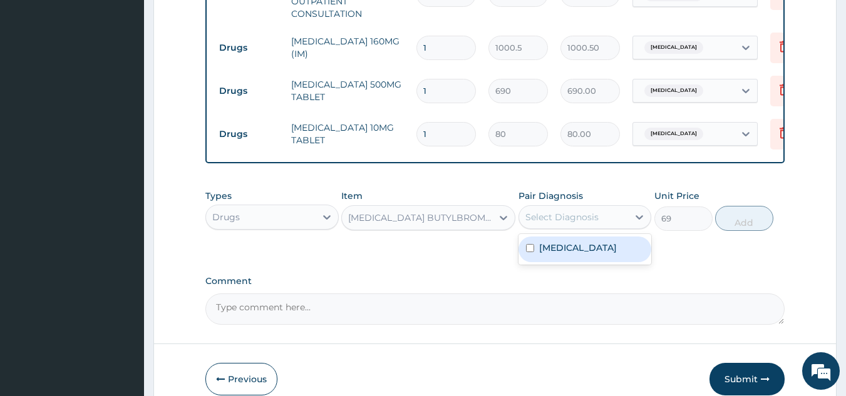
click at [575, 256] on div "Malaria" at bounding box center [584, 250] width 133 height 26
checkbox input "true"
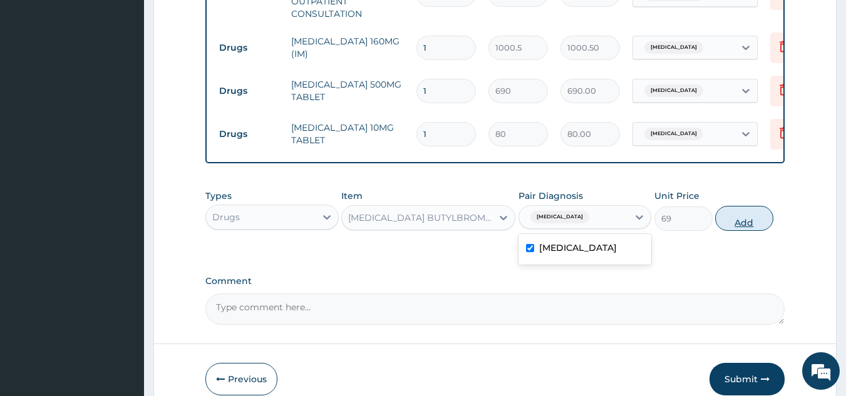
click at [738, 231] on button "Add" at bounding box center [744, 218] width 58 height 25
type input "0"
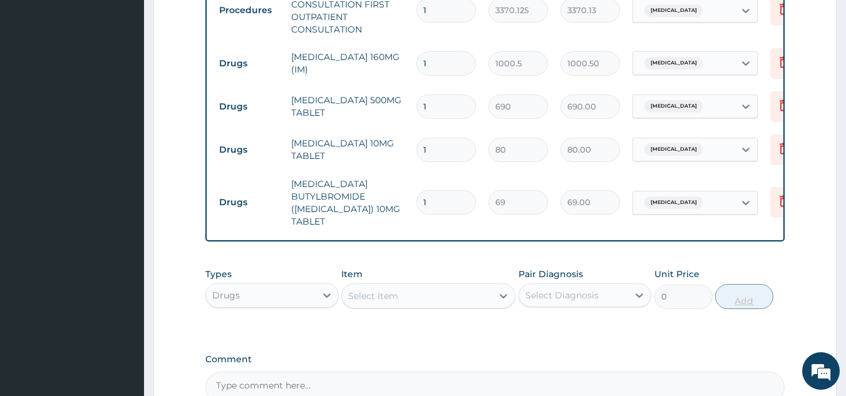
scroll to position [516, 0]
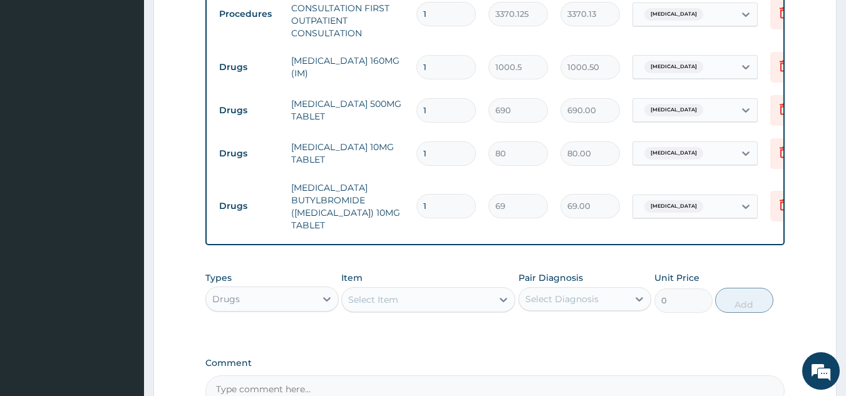
click at [448, 69] on input "1" at bounding box center [445, 67] width 59 height 24
type input "0.00"
type input "3"
type input "3001.50"
type input "3"
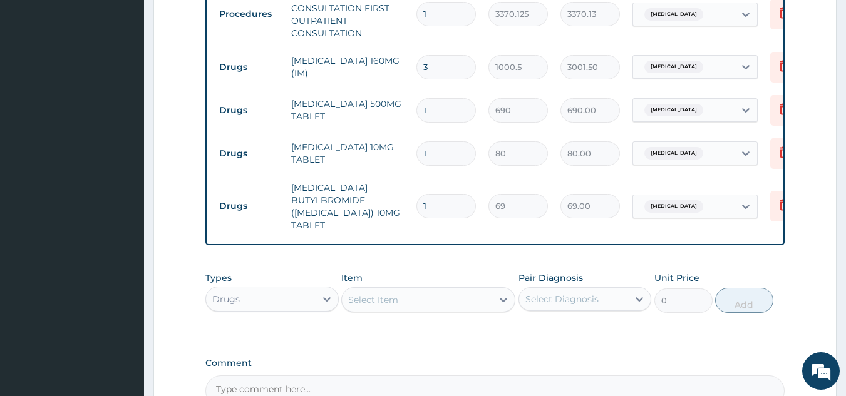
click at [443, 113] on input "1" at bounding box center [445, 110] width 59 height 24
type input "0.00"
type input "4"
type input "2760.00"
type input "4"
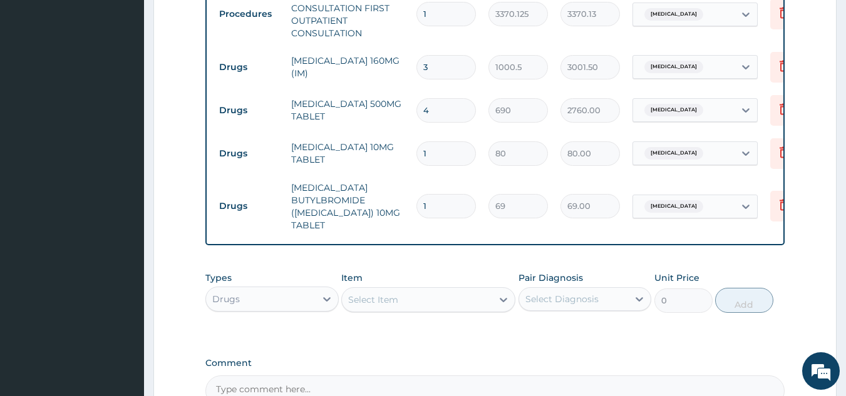
click at [463, 152] on input "1" at bounding box center [445, 153] width 59 height 24
click at [449, 208] on input "1" at bounding box center [445, 206] width 59 height 24
type input "0.00"
type input "4"
type input "276.00"
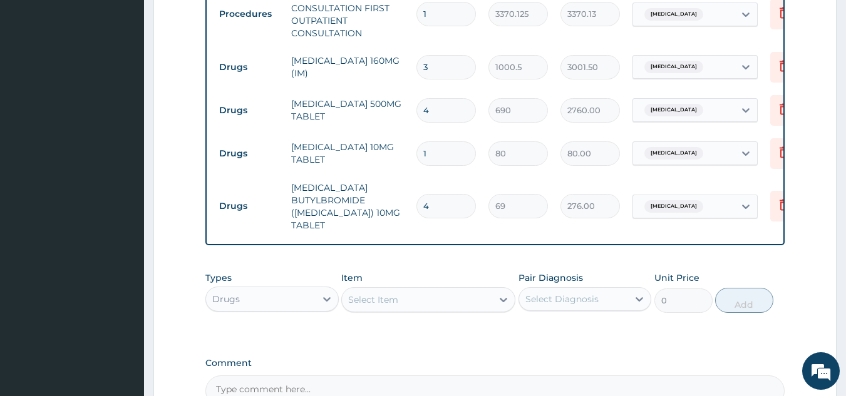
type input "4"
click at [448, 155] on input "1" at bounding box center [445, 153] width 59 height 24
type input "0.00"
type input "4"
type input "320.00"
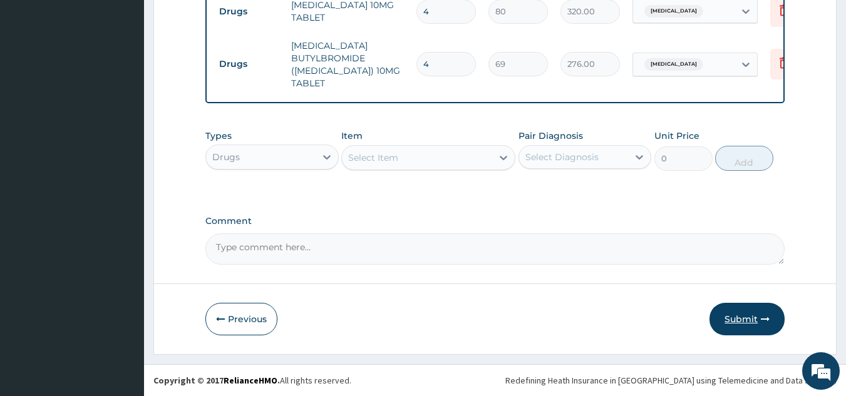
click at [742, 324] on button "Submit" at bounding box center [746, 319] width 75 height 33
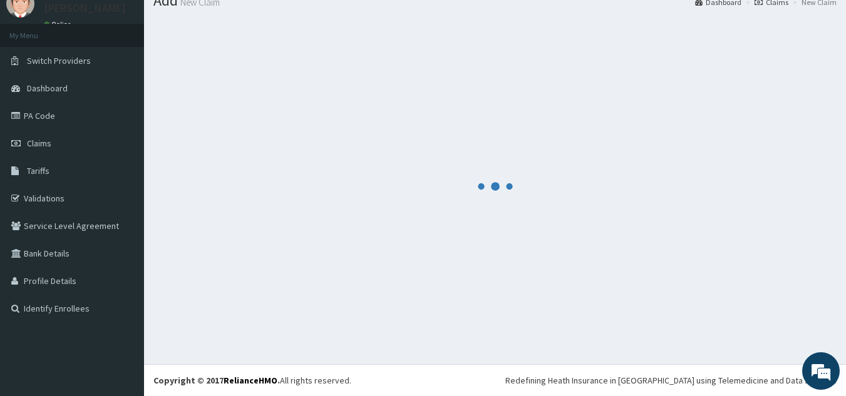
scroll to position [668, 0]
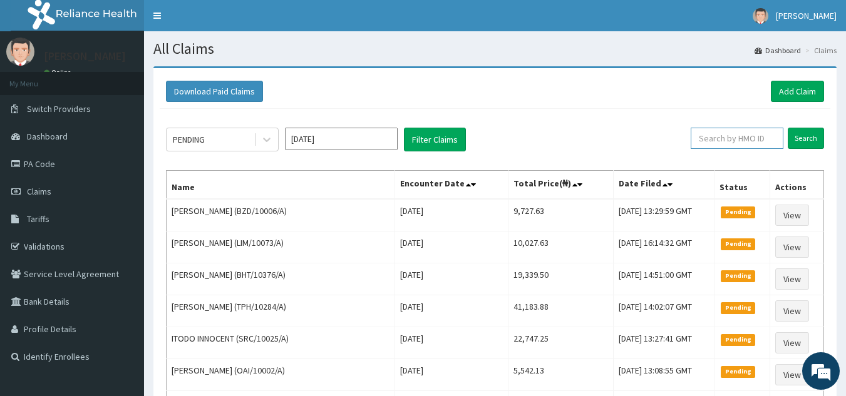
click at [741, 140] on input "text" at bounding box center [736, 138] width 93 height 21
paste input "BZD/10006/A"
type input "BZD/10006/A"
click at [788, 128] on input "Search" at bounding box center [806, 138] width 36 height 21
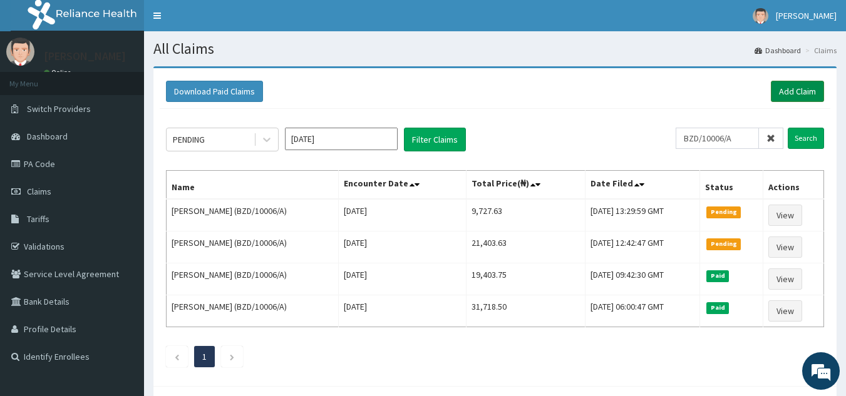
click at [794, 93] on link "Add Claim" at bounding box center [797, 91] width 53 height 21
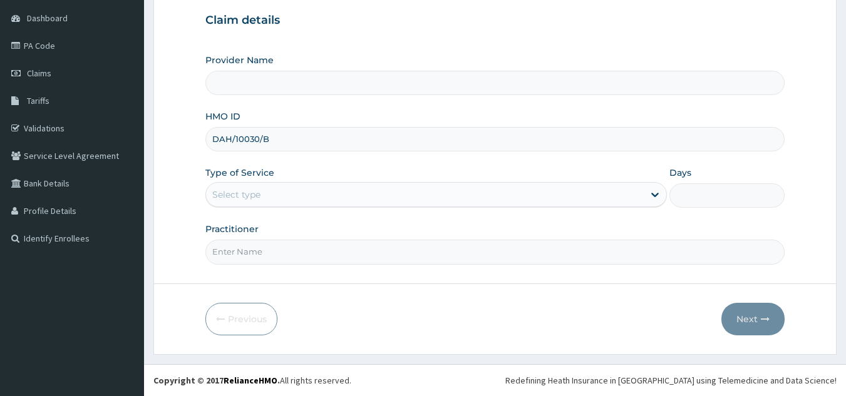
scroll to position [118, 0]
type input "DAH/10030/B"
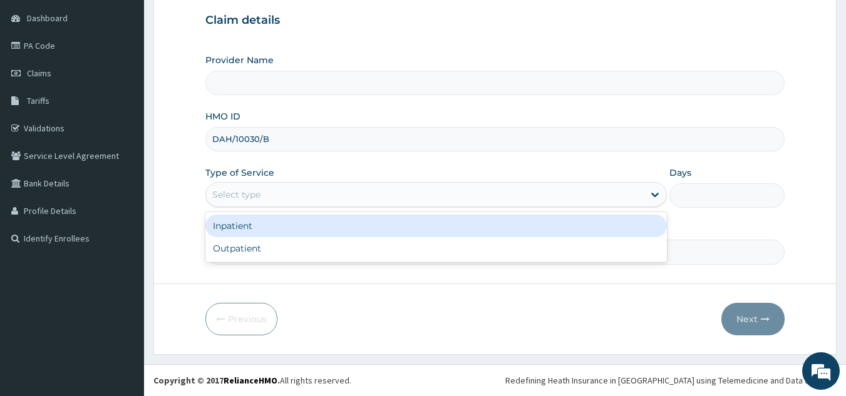
click at [316, 250] on div "Outpatient" at bounding box center [435, 248] width 461 height 23
type input "1"
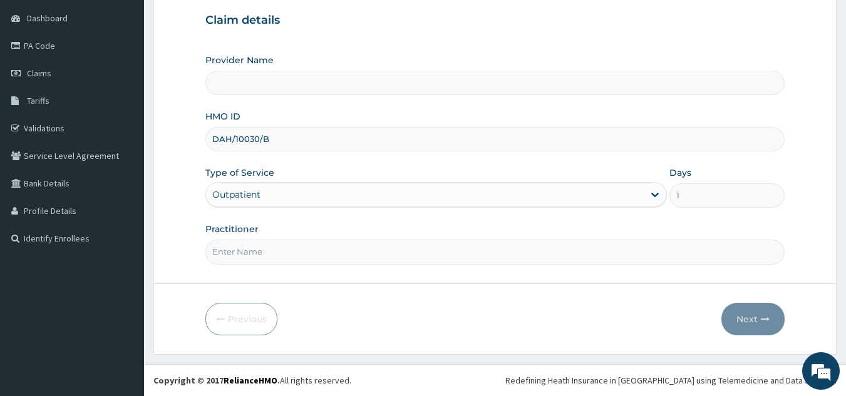
click at [339, 255] on input "Practitioner" at bounding box center [495, 252] width 580 height 24
type input "Reliance Family Clinics (RFC) - [GEOGRAPHIC_DATA]"
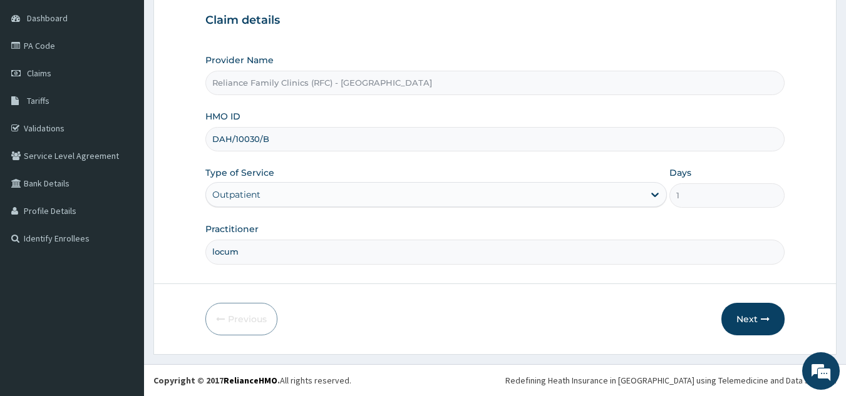
type input "locum"
click at [739, 317] on button "Next" at bounding box center [752, 319] width 63 height 33
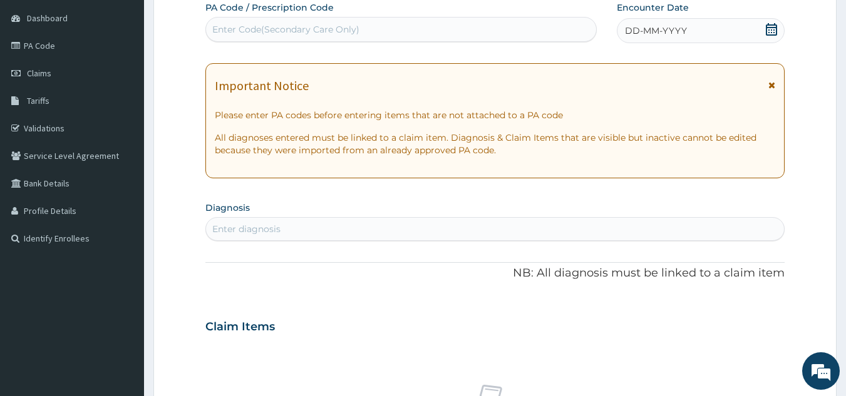
click at [668, 21] on div "DD-MM-YYYY" at bounding box center [701, 30] width 168 height 25
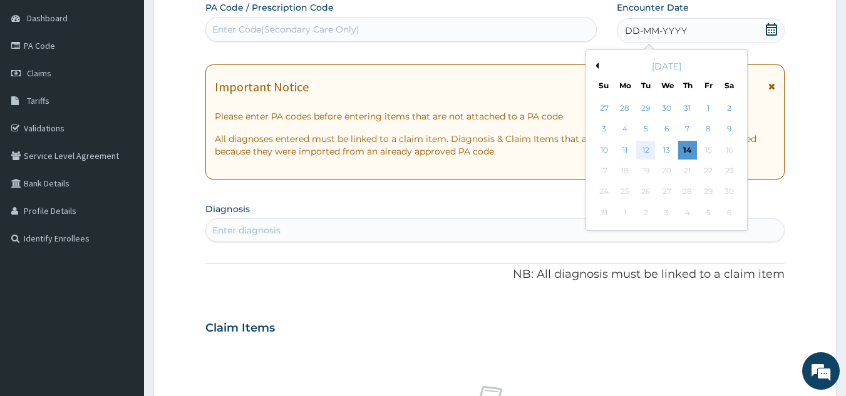
click at [649, 151] on div "12" at bounding box center [646, 150] width 19 height 19
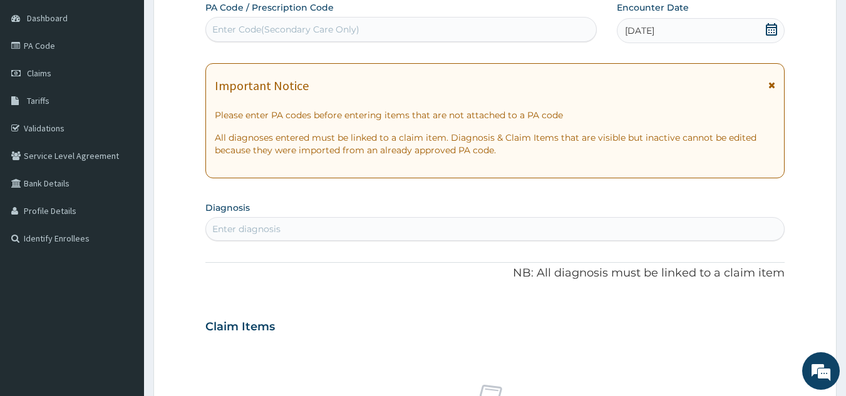
scroll to position [0, 0]
type input "malaria"
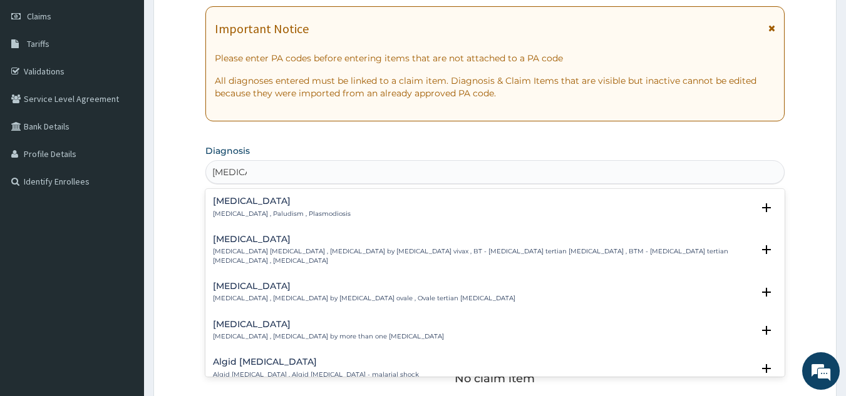
scroll to position [180, 0]
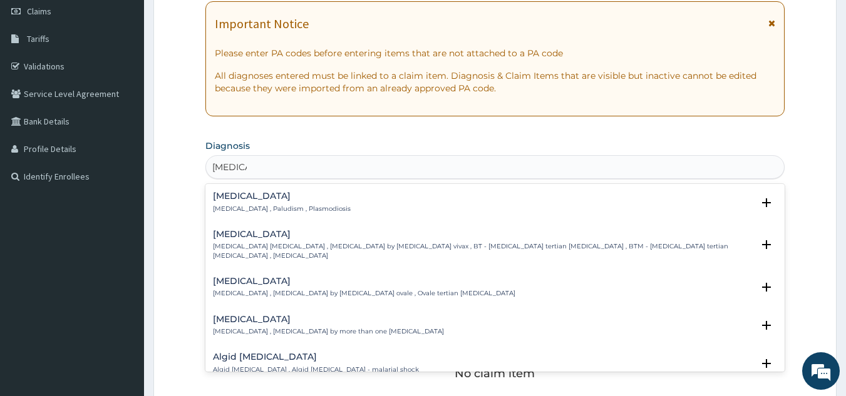
click at [308, 203] on div "Malaria Malaria , Paludism , Plasmodiosis" at bounding box center [282, 203] width 138 height 22
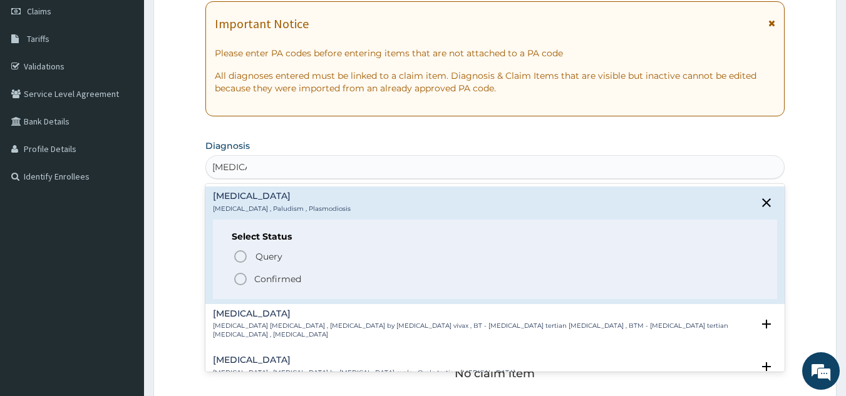
click at [301, 275] on span "Confirmed" at bounding box center [496, 279] width 526 height 15
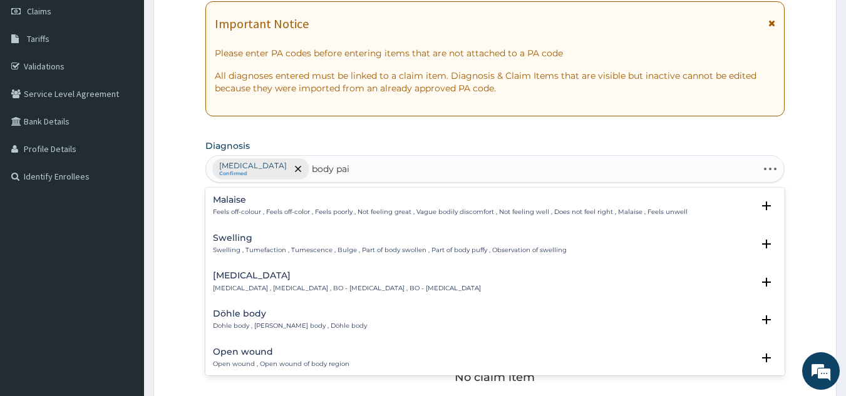
type input "body pain"
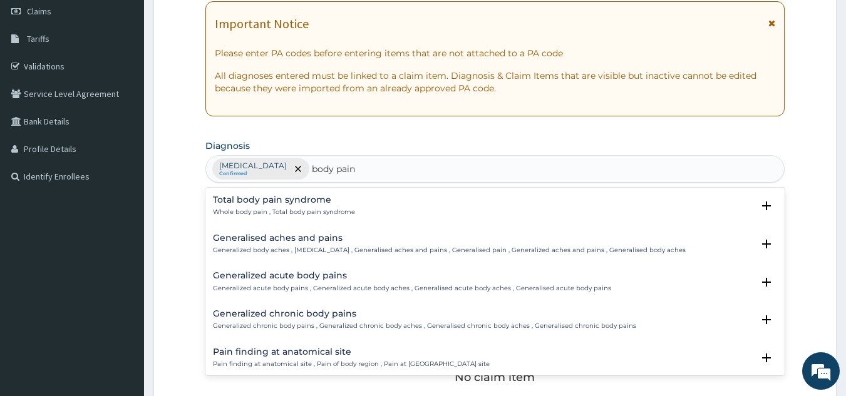
click at [329, 212] on p "Whole body pain , Total body pain syndrome" at bounding box center [284, 212] width 142 height 9
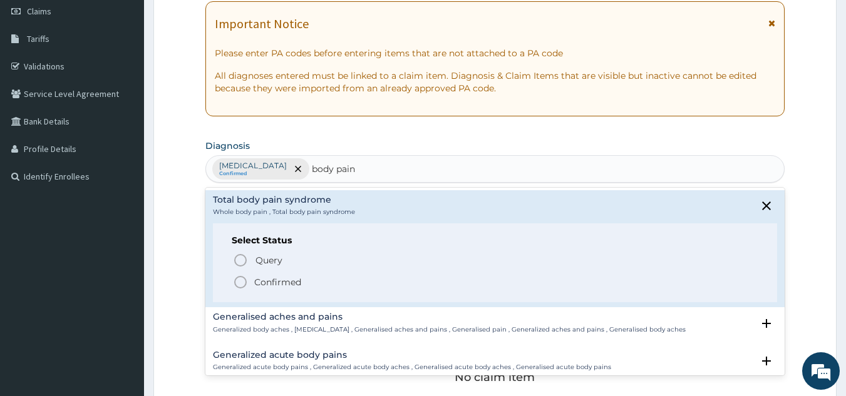
click at [323, 289] on span "Confirmed" at bounding box center [496, 282] width 526 height 15
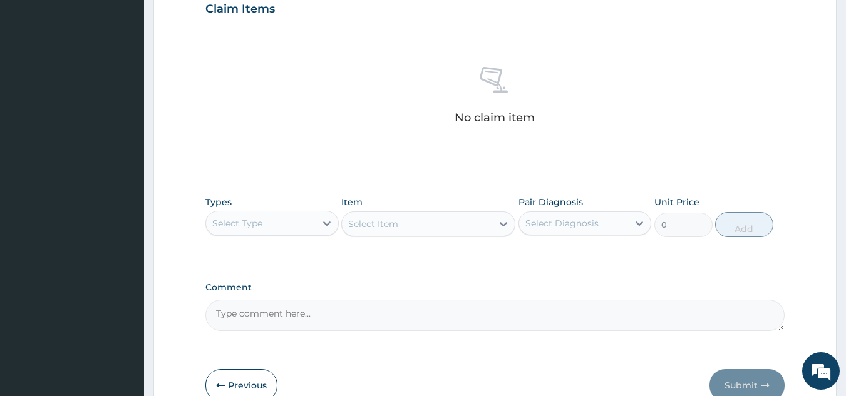
scroll to position [506, 0]
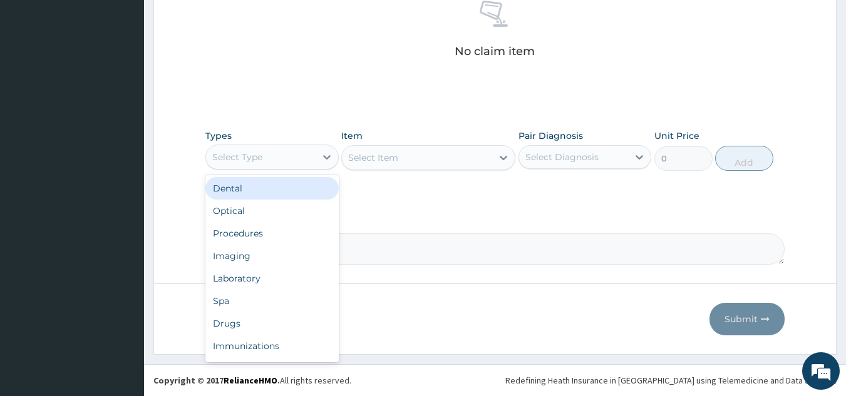
click at [295, 231] on div "Procedures" at bounding box center [271, 233] width 133 height 23
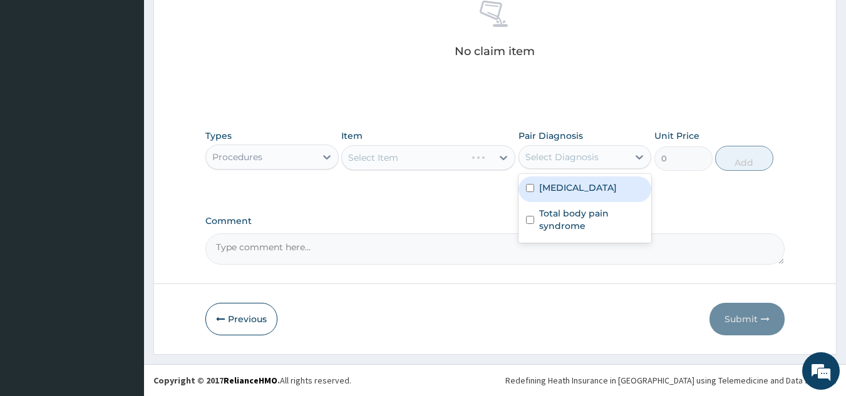
click at [597, 197] on div "Malaria" at bounding box center [584, 190] width 133 height 26
checkbox input "true"
click at [600, 223] on label "Total body pain syndrome" at bounding box center [591, 219] width 105 height 25
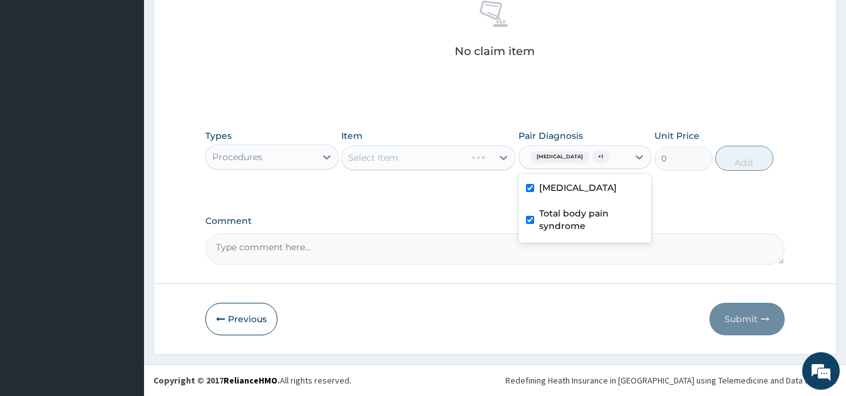
checkbox input "true"
click at [442, 157] on div "Select Item" at bounding box center [428, 157] width 174 height 25
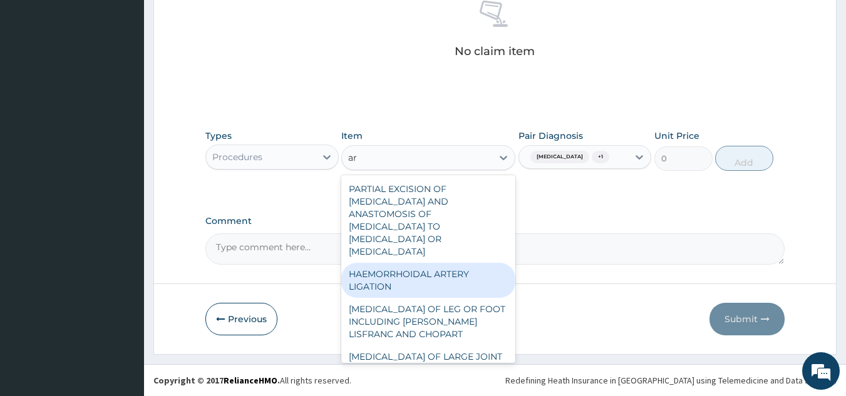
type input "a"
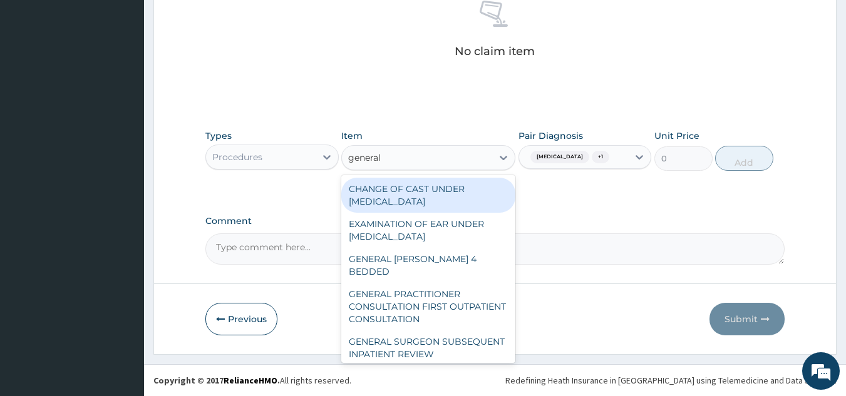
type input "general p"
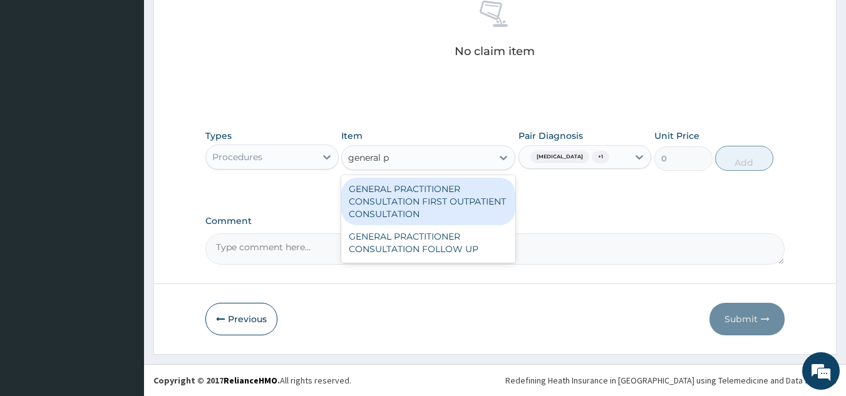
click at [443, 208] on div "GENERAL PRACTITIONER CONSULTATION FIRST OUTPATIENT CONSULTATION" at bounding box center [428, 202] width 174 height 48
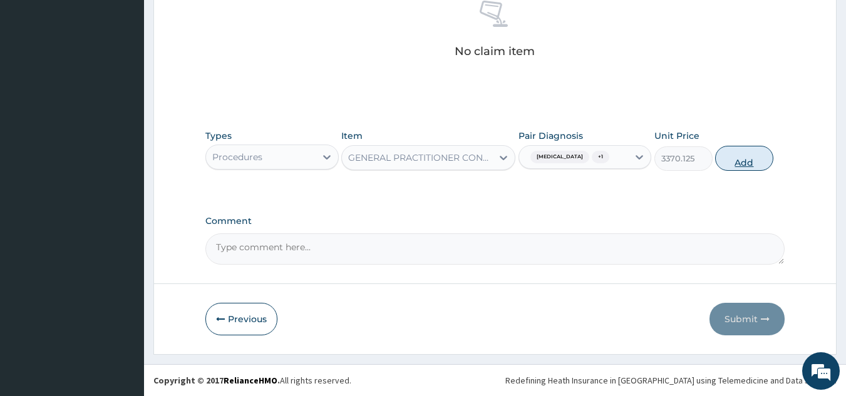
click at [729, 168] on button "Add" at bounding box center [744, 158] width 58 height 25
type input "0"
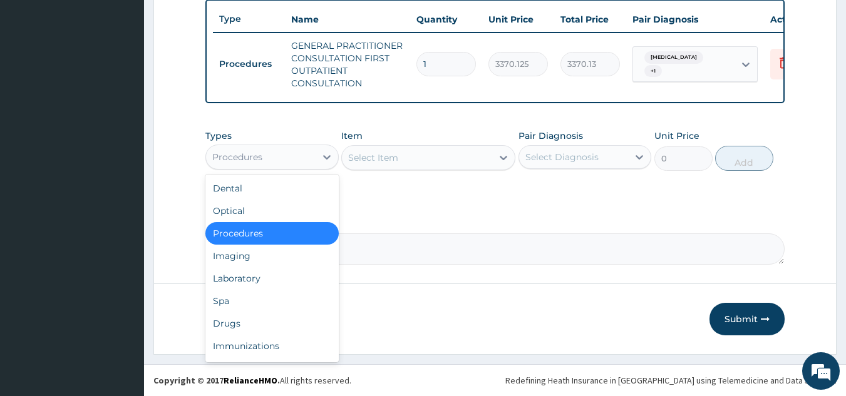
click at [272, 326] on div "Drugs" at bounding box center [271, 323] width 133 height 23
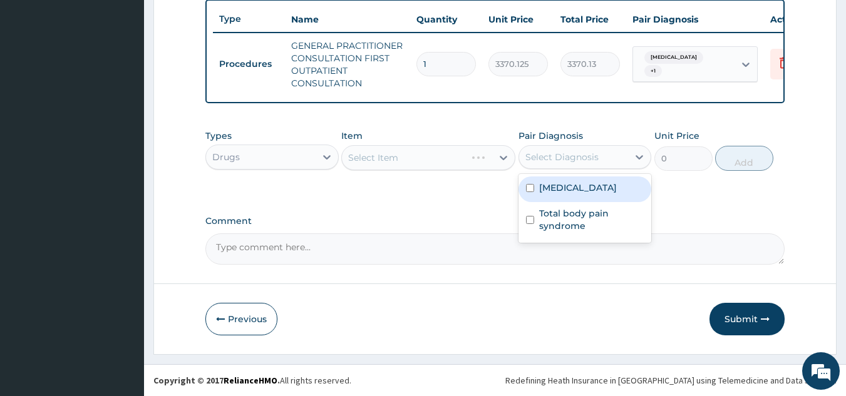
click at [570, 202] on div "Total body pain syndrome" at bounding box center [584, 221] width 133 height 38
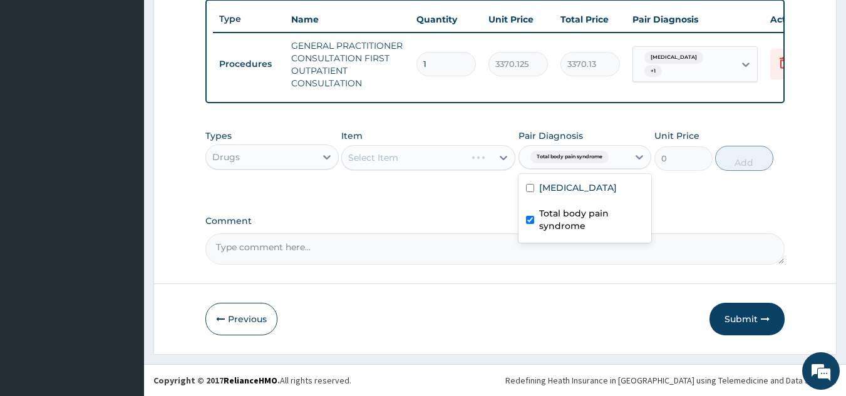
click at [572, 238] on div "Total body pain syndrome" at bounding box center [584, 221] width 133 height 38
checkbox input "false"
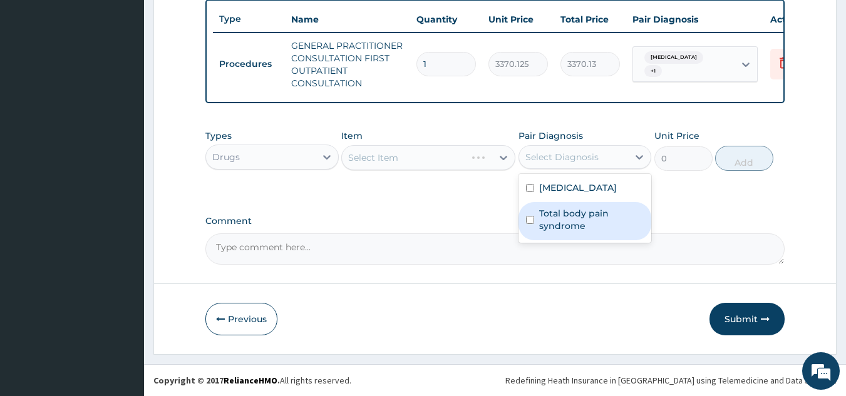
click at [569, 187] on label "Malaria" at bounding box center [578, 188] width 78 height 13
checkbox input "true"
click at [574, 218] on label "Total body pain syndrome" at bounding box center [591, 219] width 105 height 25
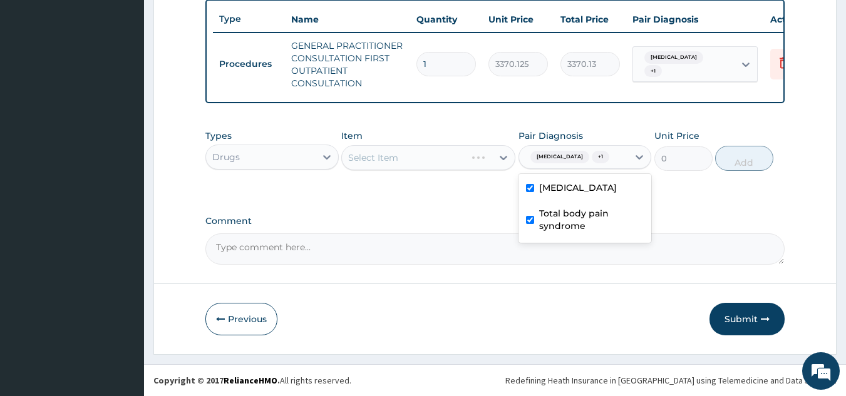
checkbox input "true"
click at [417, 162] on div "Select Item" at bounding box center [428, 157] width 174 height 25
click at [438, 158] on div "Select Item" at bounding box center [428, 157] width 174 height 25
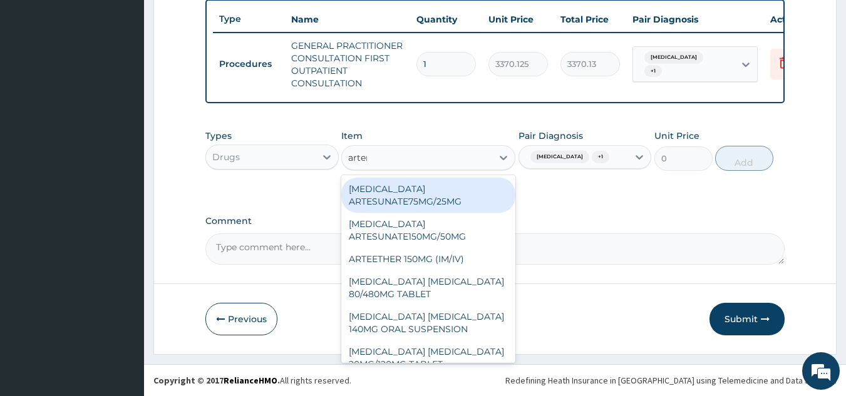
type input "arteme"
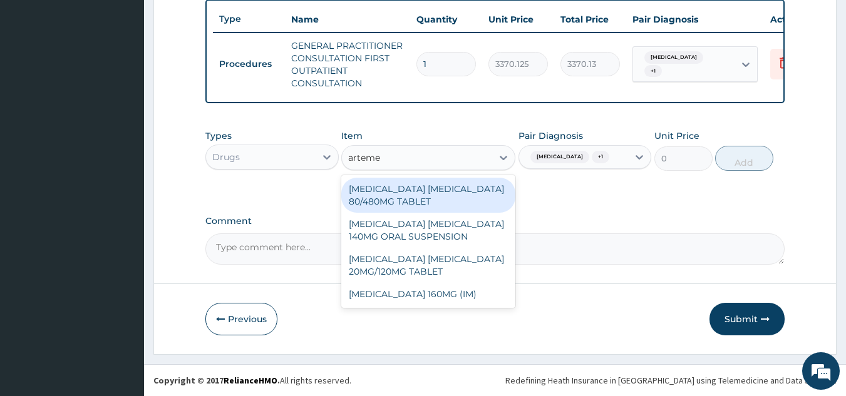
click at [454, 188] on div "ARTEMETHER LUMEFANTRINE 80/480MG TABLET" at bounding box center [428, 195] width 174 height 35
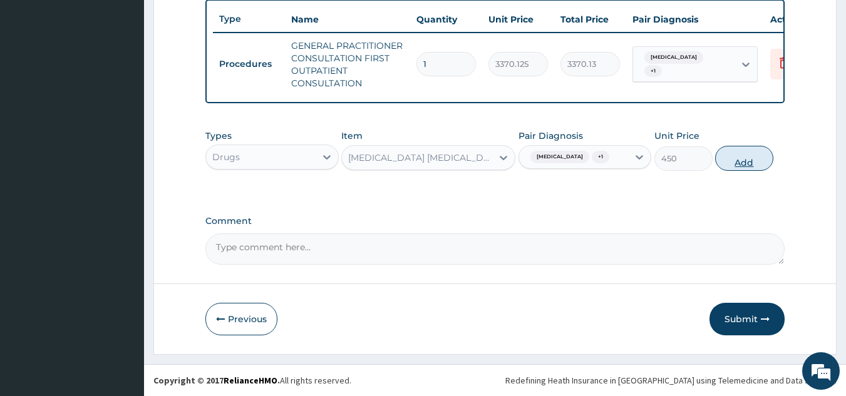
click at [722, 162] on button "Add" at bounding box center [744, 158] width 58 height 25
type input "0"
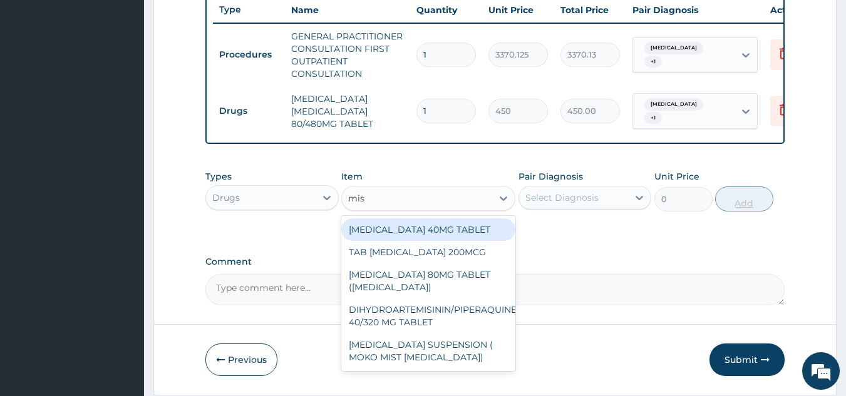
type input "miso"
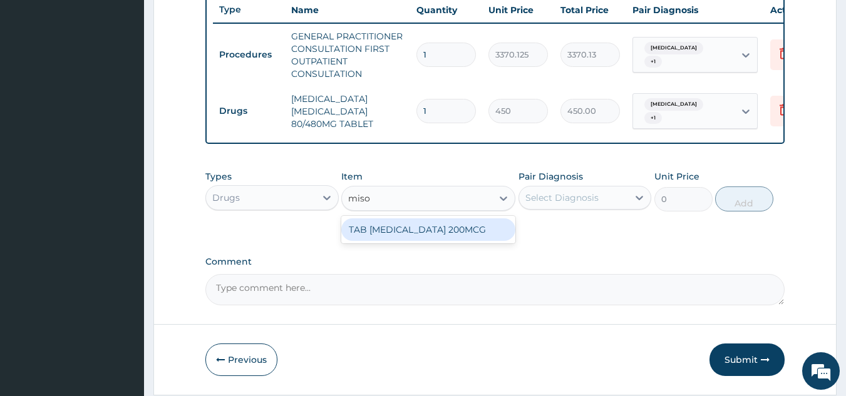
click at [468, 238] on div "TAB MISOPROSTOL 200MCG" at bounding box center [428, 229] width 174 height 23
type input "312"
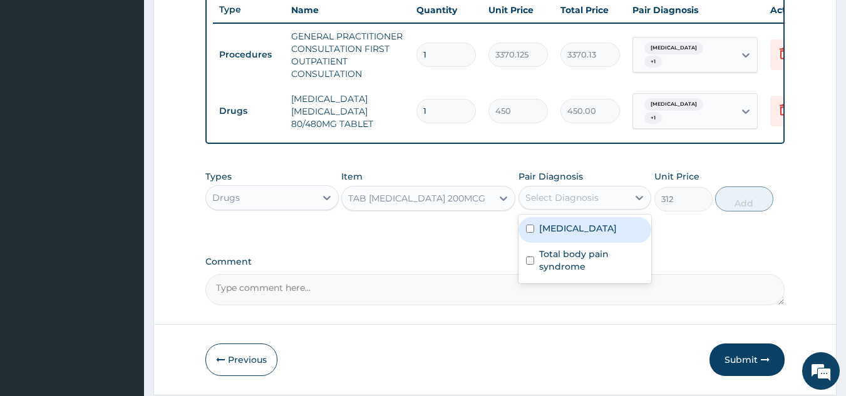
click at [589, 235] on div "Malaria" at bounding box center [584, 230] width 133 height 26
checkbox input "true"
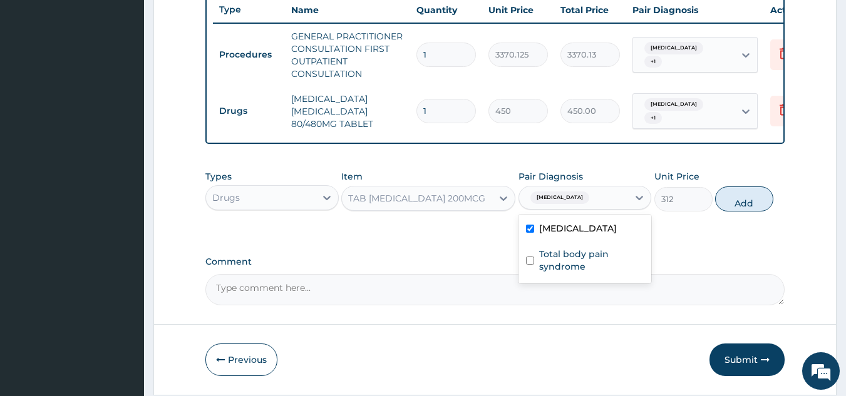
click at [598, 270] on label "Total body pain syndrome" at bounding box center [591, 260] width 105 height 25
checkbox input "true"
click at [753, 207] on button "Add" at bounding box center [744, 199] width 58 height 25
type input "0"
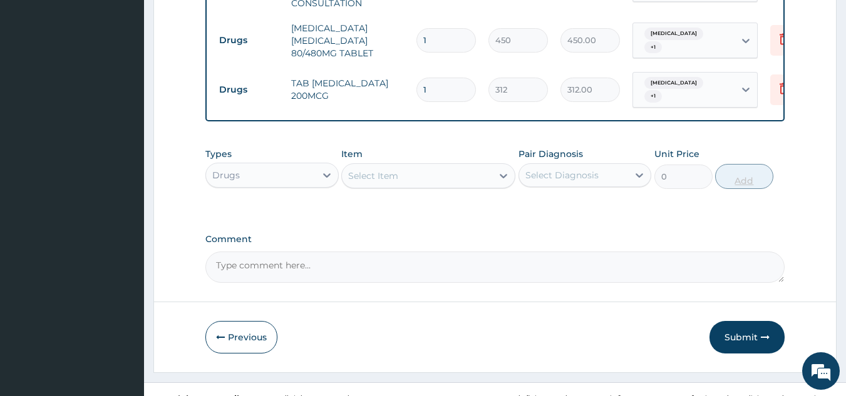
scroll to position [553, 0]
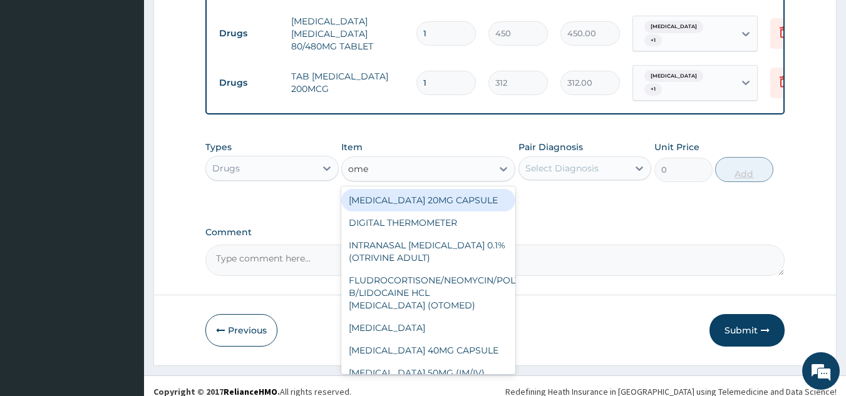
type input "omep"
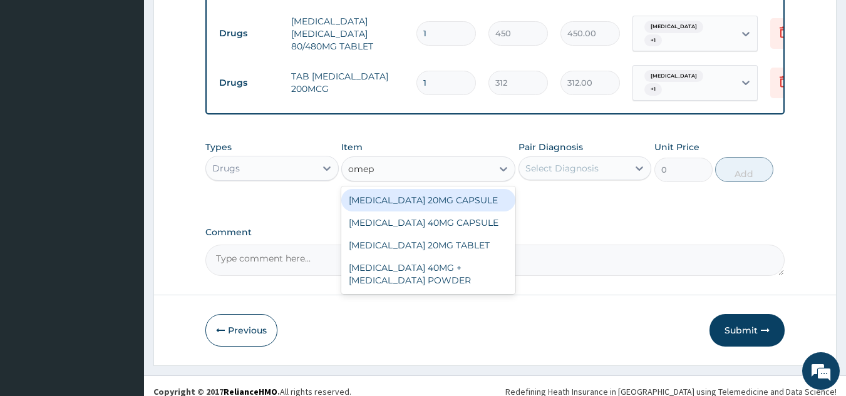
click at [471, 225] on div "OMEPRAZOLE 40MG CAPSULE" at bounding box center [428, 223] width 174 height 23
type input "180"
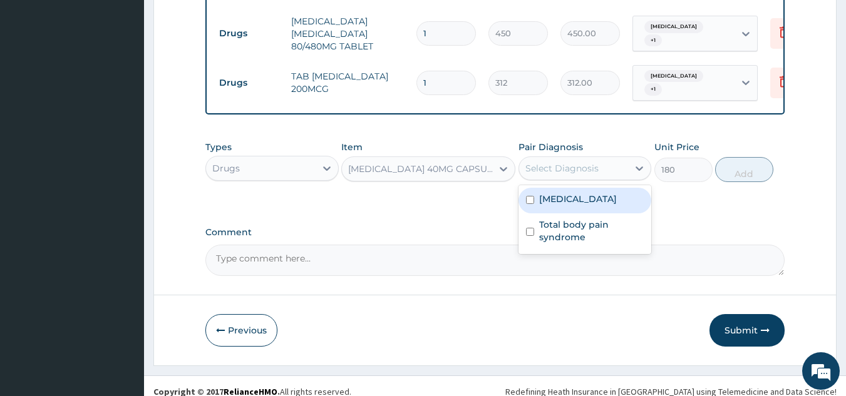
click at [585, 205] on div "Malaria" at bounding box center [584, 201] width 133 height 26
checkbox input "true"
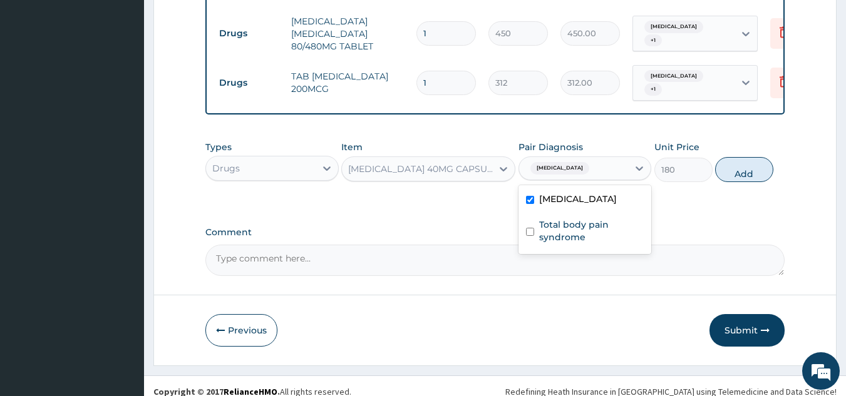
click at [614, 244] on label "Total body pain syndrome" at bounding box center [591, 230] width 105 height 25
checkbox input "true"
click at [739, 182] on button "Add" at bounding box center [744, 169] width 58 height 25
type input "0"
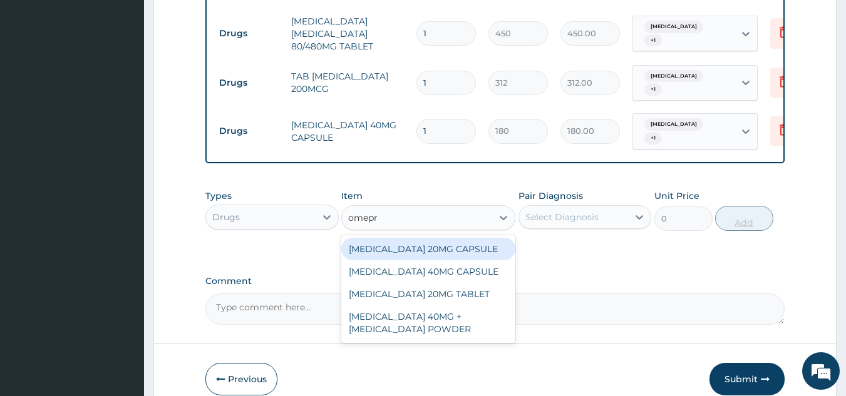
type input "omepra"
click at [475, 245] on div "OMEPRAZOLE 20MG CAPSULE" at bounding box center [428, 249] width 174 height 23
type input "100"
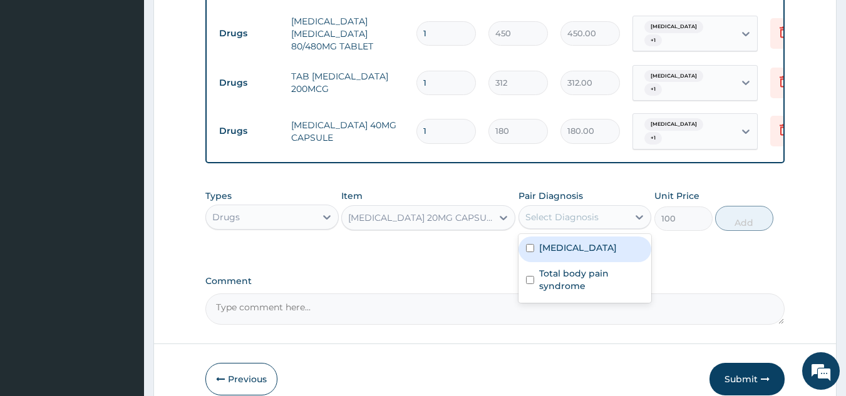
click at [597, 245] on div "Malaria" at bounding box center [584, 250] width 133 height 26
checkbox input "true"
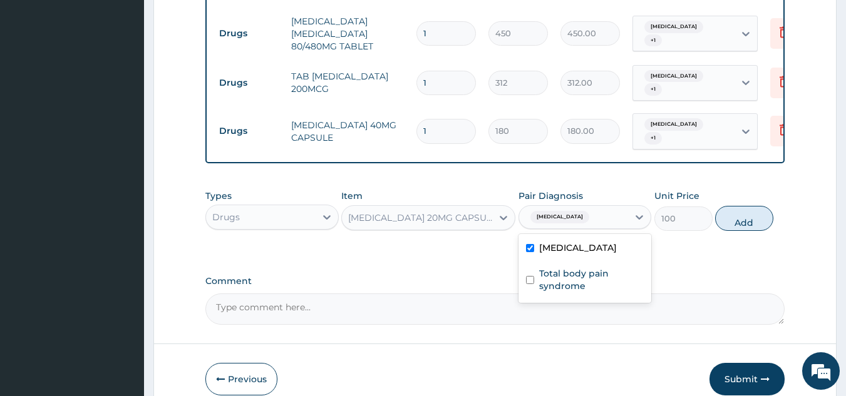
click at [600, 274] on label "Total body pain syndrome" at bounding box center [591, 279] width 105 height 25
checkbox input "true"
click at [722, 225] on button "Add" at bounding box center [744, 218] width 58 height 25
type input "0"
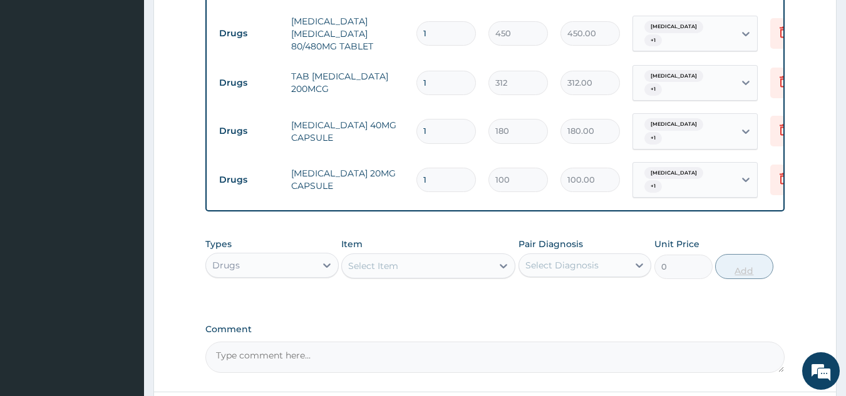
scroll to position [0, 49]
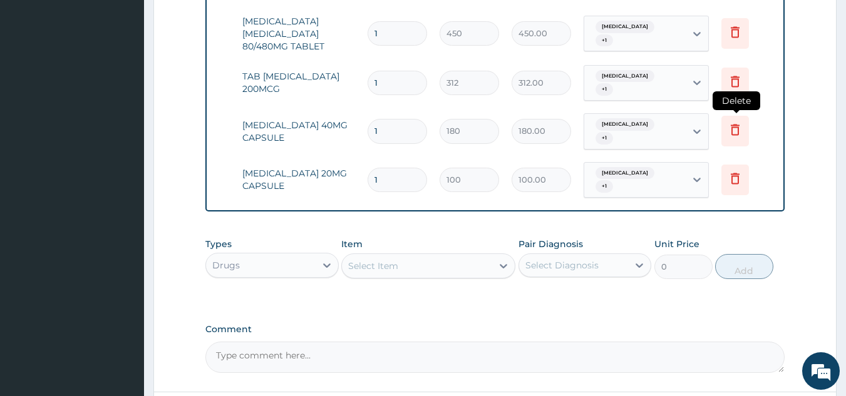
click at [729, 122] on icon at bounding box center [734, 129] width 15 height 15
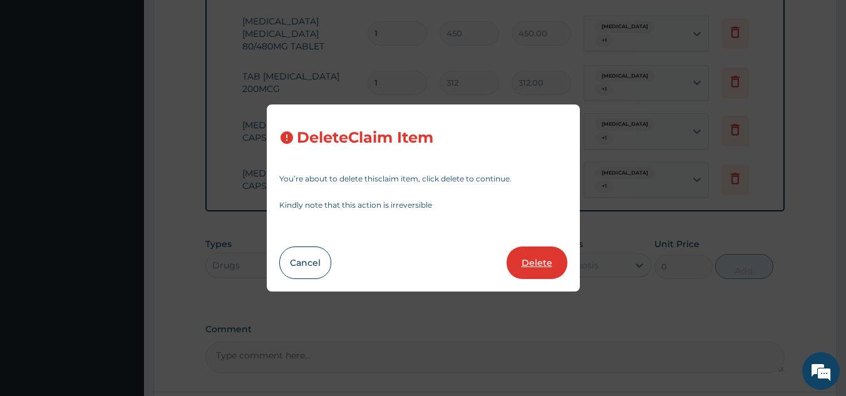
click at [535, 262] on button "Delete" at bounding box center [536, 263] width 61 height 33
type input "100"
type input "100.00"
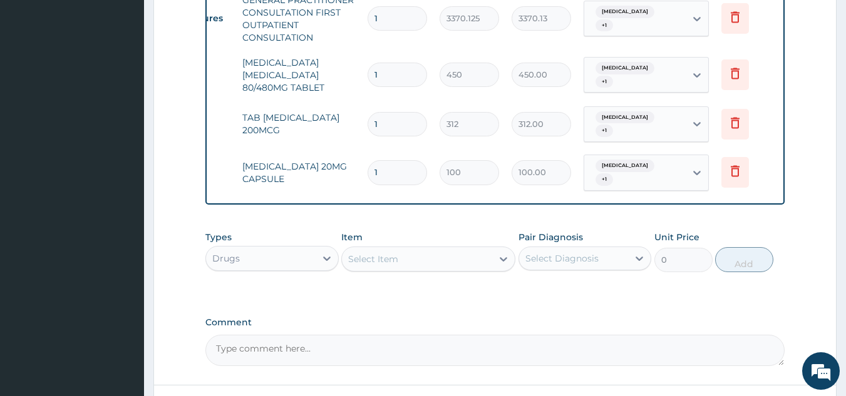
scroll to position [507, 0]
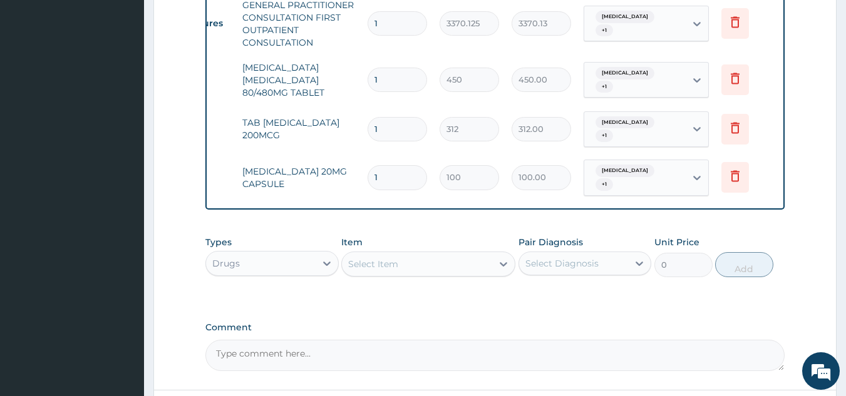
click at [401, 172] on input "1" at bounding box center [396, 177] width 59 height 24
type input "0.00"
type input "3"
type input "300.00"
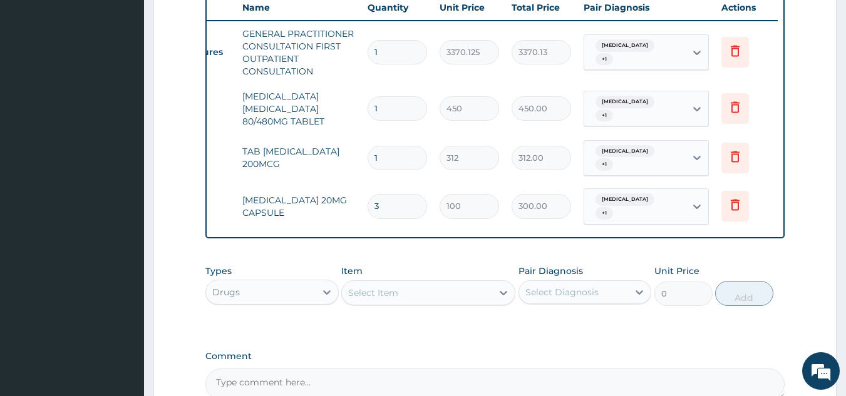
scroll to position [469, 0]
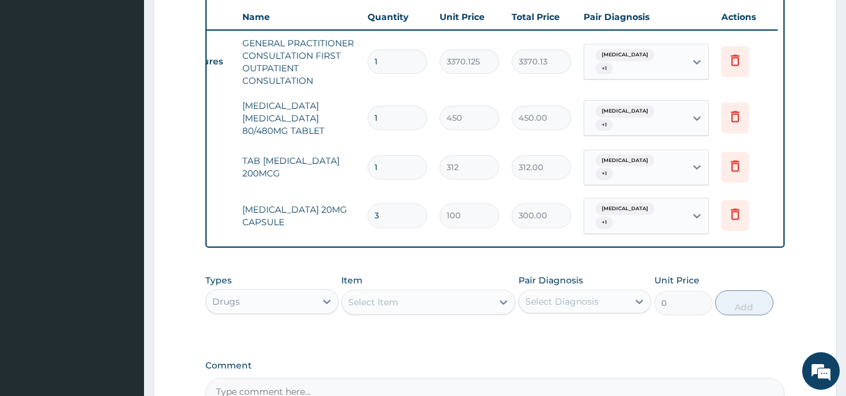
type input "3"
click at [405, 121] on input "1" at bounding box center [396, 118] width 59 height 24
type input "0.00"
type input "6"
type input "2700.00"
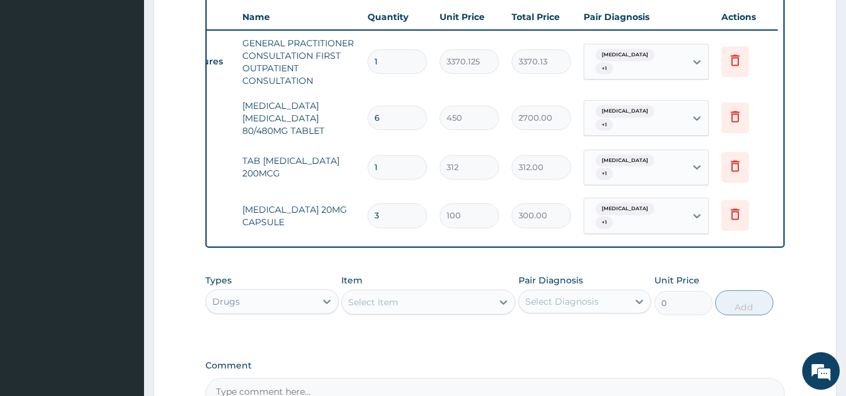
type input "6"
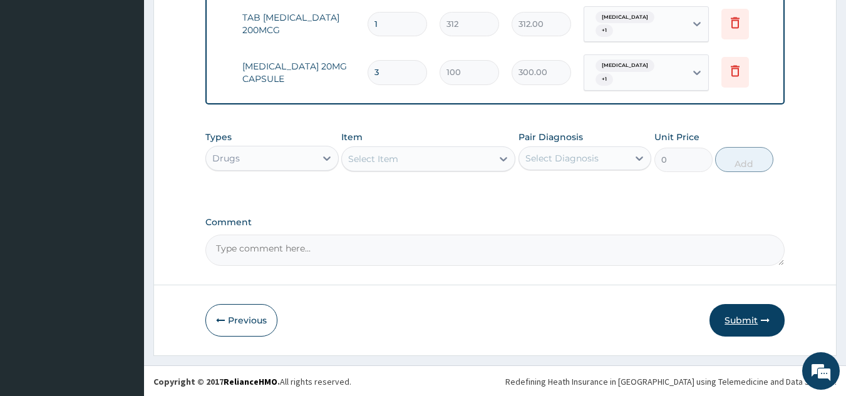
click at [760, 318] on button "Submit" at bounding box center [746, 320] width 75 height 33
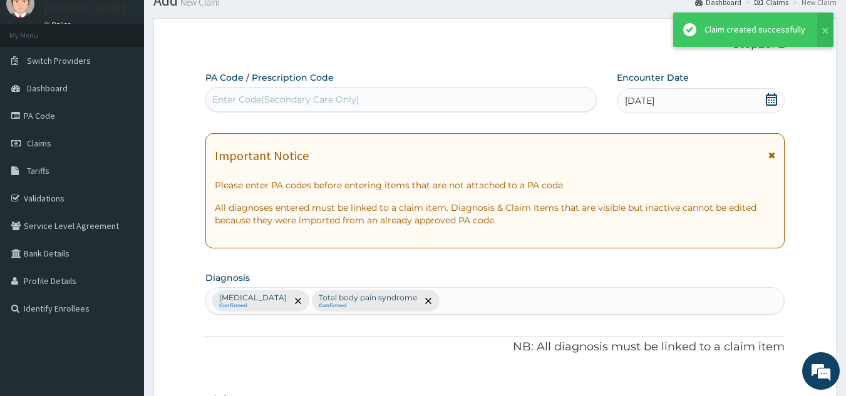
scroll to position [612, 0]
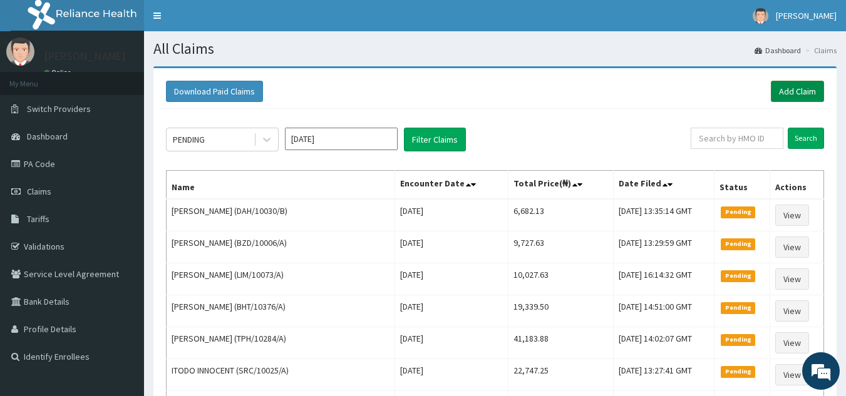
click at [792, 95] on link "Add Claim" at bounding box center [797, 91] width 53 height 21
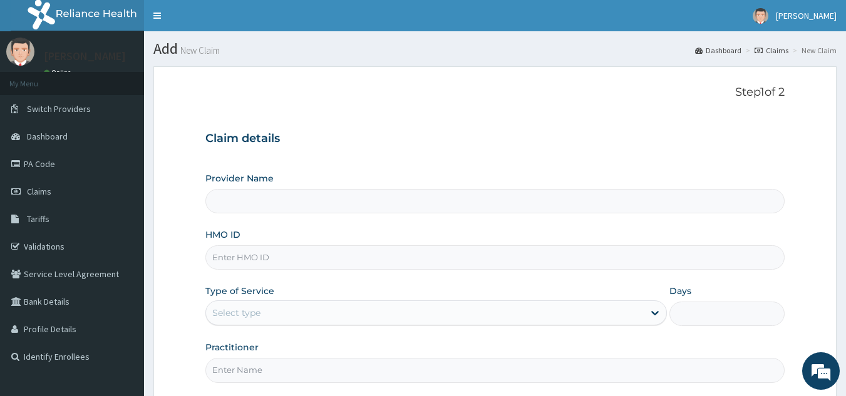
click at [347, 266] on input "HMO ID" at bounding box center [495, 257] width 580 height 24
paste input "SSY/10018/C"
type input "SSY/10018/C"
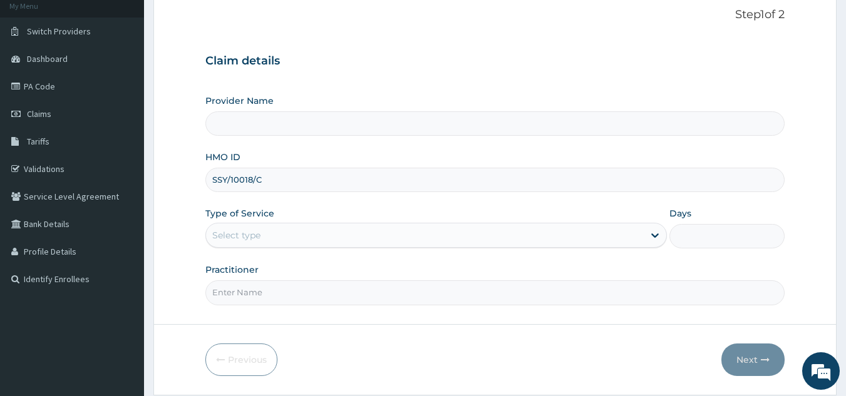
scroll to position [118, 0]
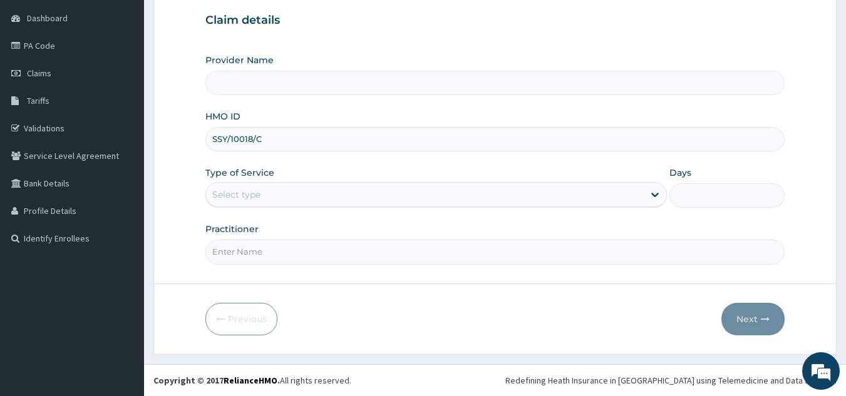
type input "Reliance Family Clinics (RFC) - [GEOGRAPHIC_DATA]"
type input "SSY/10018/C"
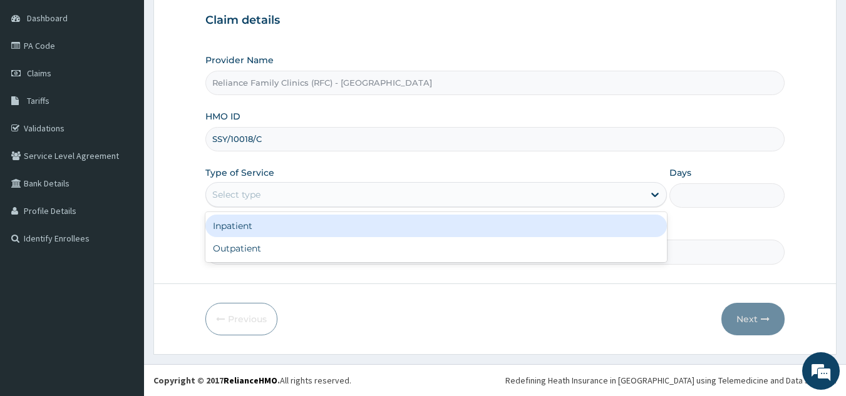
click at [337, 257] on div "Outpatient" at bounding box center [435, 248] width 461 height 23
type input "1"
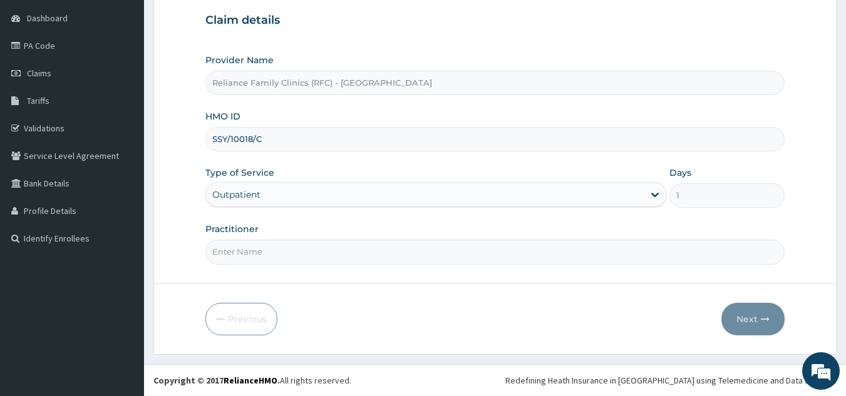
click at [355, 252] on input "Practitioner" at bounding box center [495, 252] width 580 height 24
type input "locum"
click at [752, 316] on button "Next" at bounding box center [752, 319] width 63 height 33
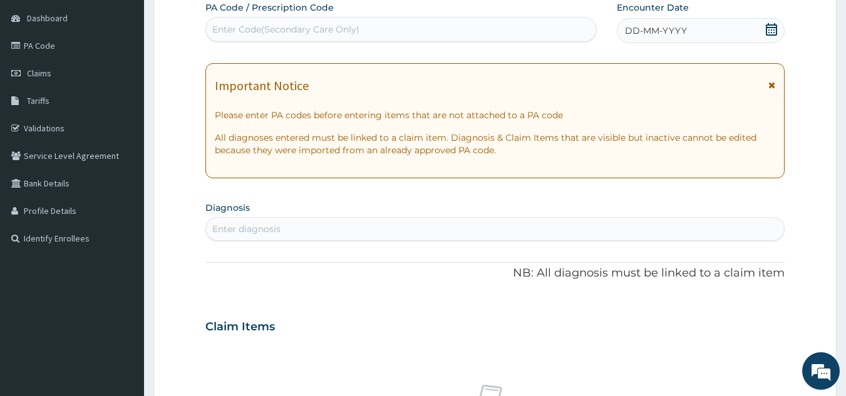
click at [670, 38] on div "DD-MM-YYYY" at bounding box center [701, 30] width 168 height 25
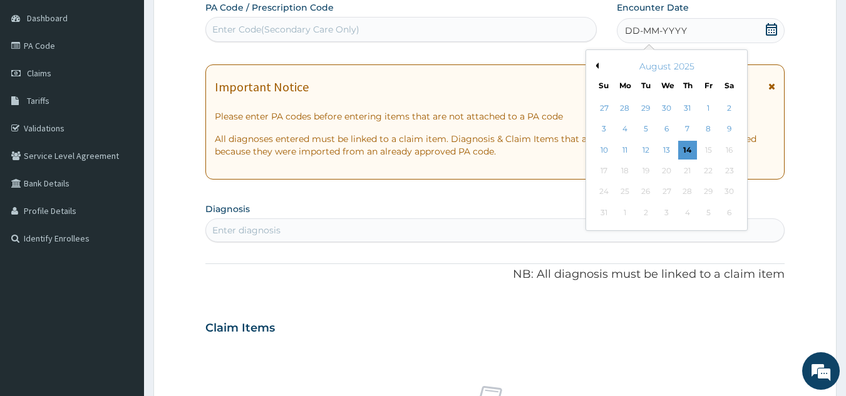
scroll to position [0, 0]
click at [642, 150] on div "12" at bounding box center [646, 150] width 19 height 19
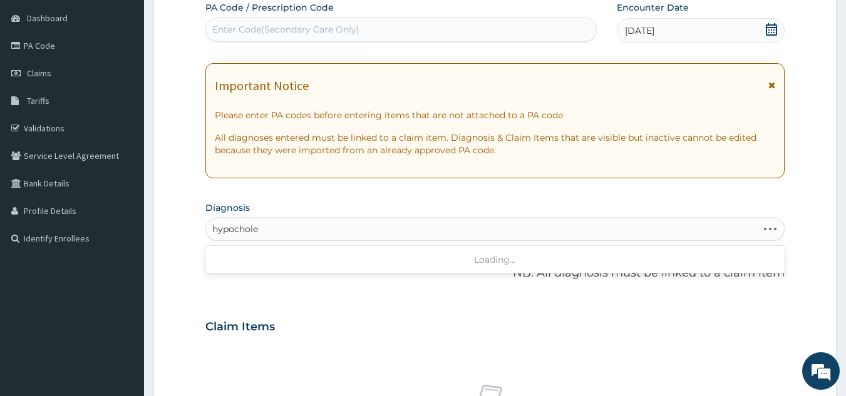
type input "hypochol"
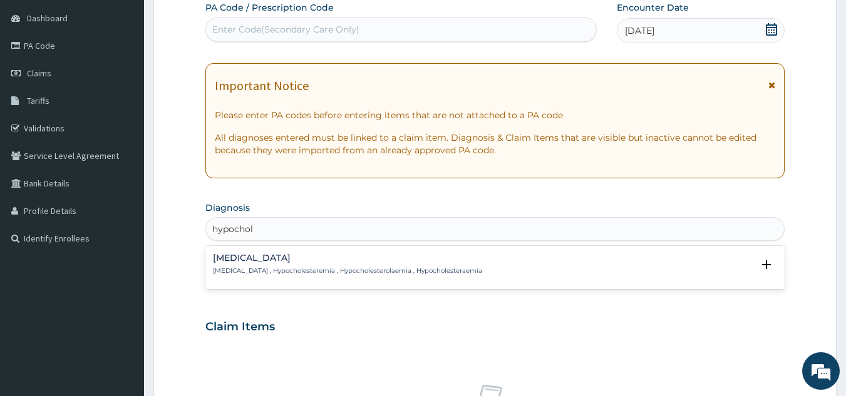
click at [290, 267] on p "[MEDICAL_DATA] , Hypocholesteremia , Hypocholesterolaemia , Hypocholesteraemia" at bounding box center [347, 271] width 269 height 9
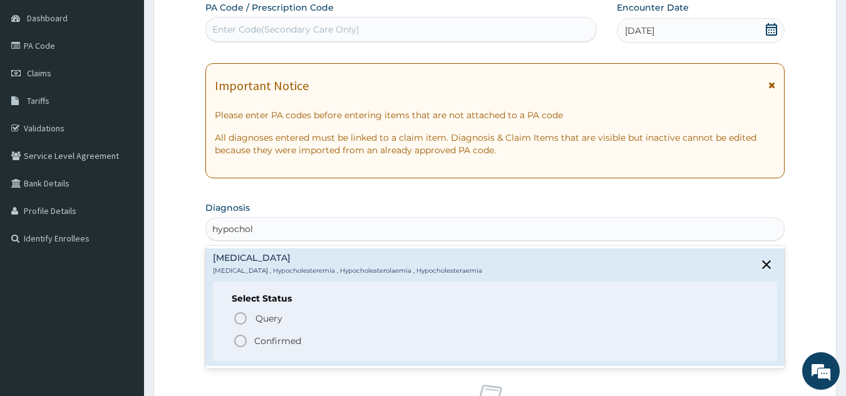
click at [284, 339] on p "Confirmed" at bounding box center [277, 341] width 47 height 13
